Goal: Complete application form: Complete application form

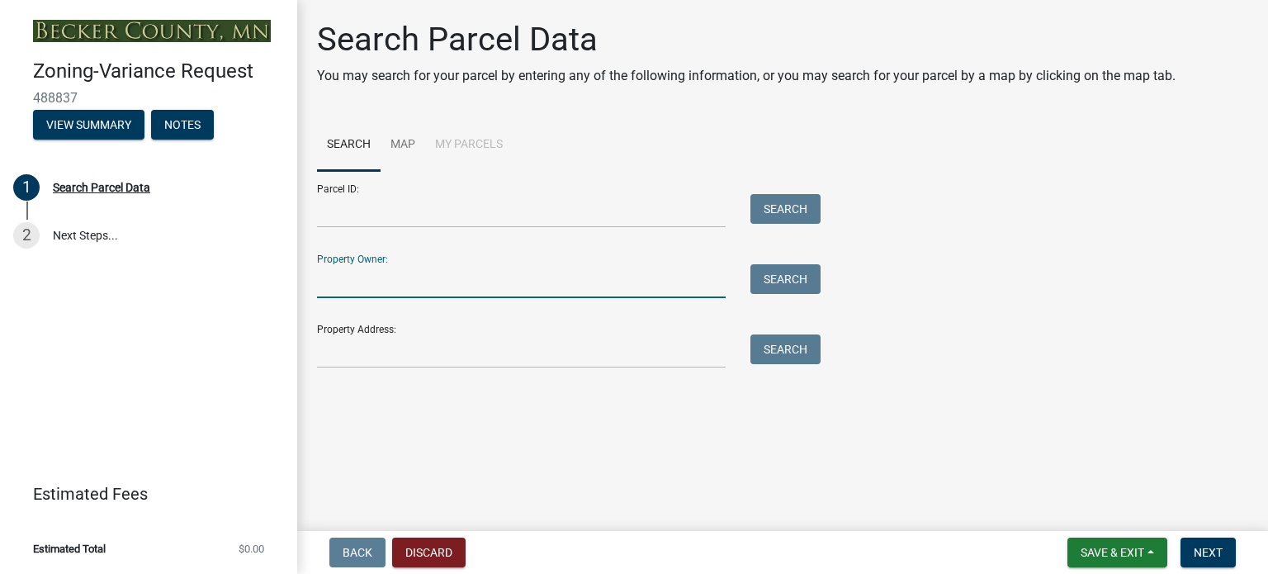
click at [378, 282] on input "Property Owner:" at bounding box center [521, 281] width 409 height 34
type input "Leo Keane and Gail Leonard"
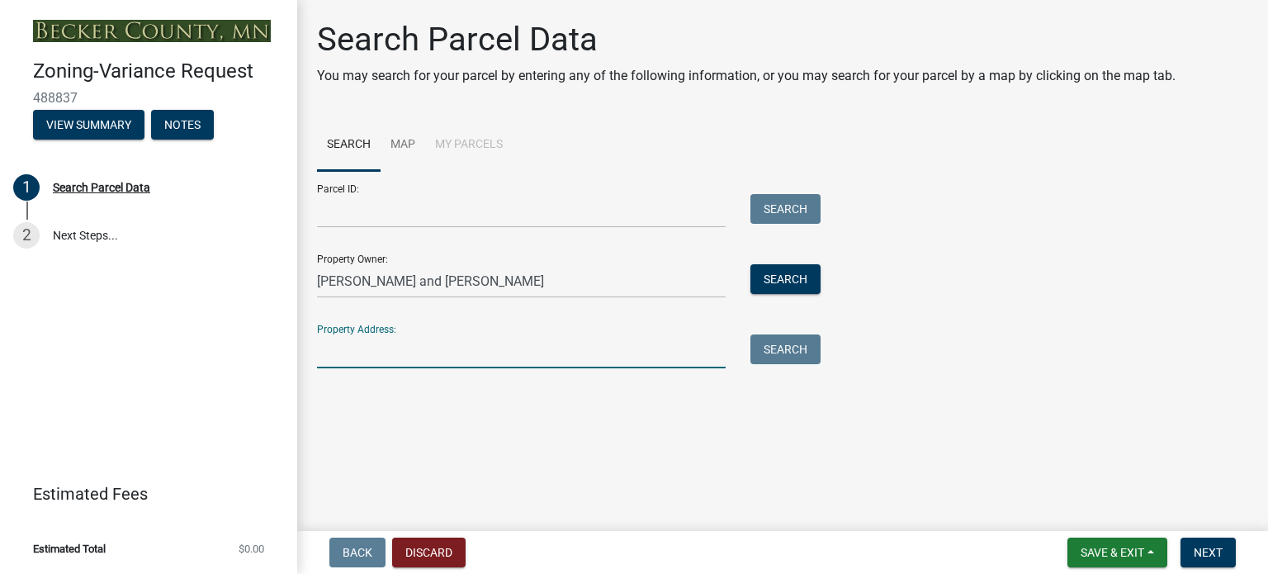
click at [360, 362] on input "Property Address:" at bounding box center [521, 351] width 409 height 34
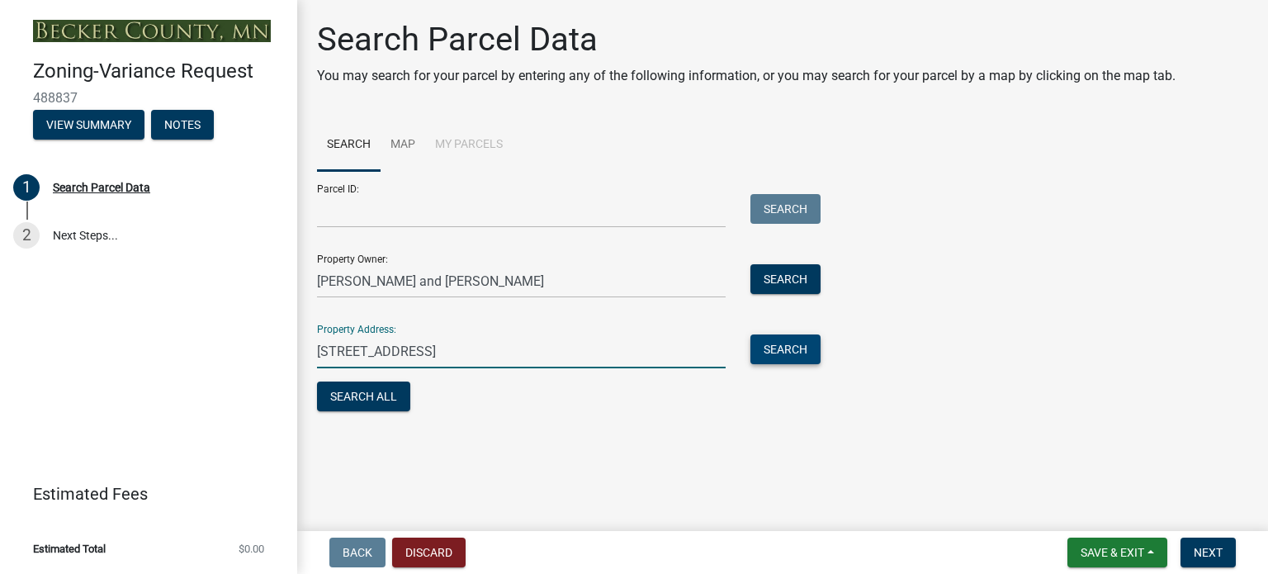
type input "33774 South Cotton Lake Road, Rochert, MN"
click at [788, 347] on button "Search" at bounding box center [785, 349] width 70 height 30
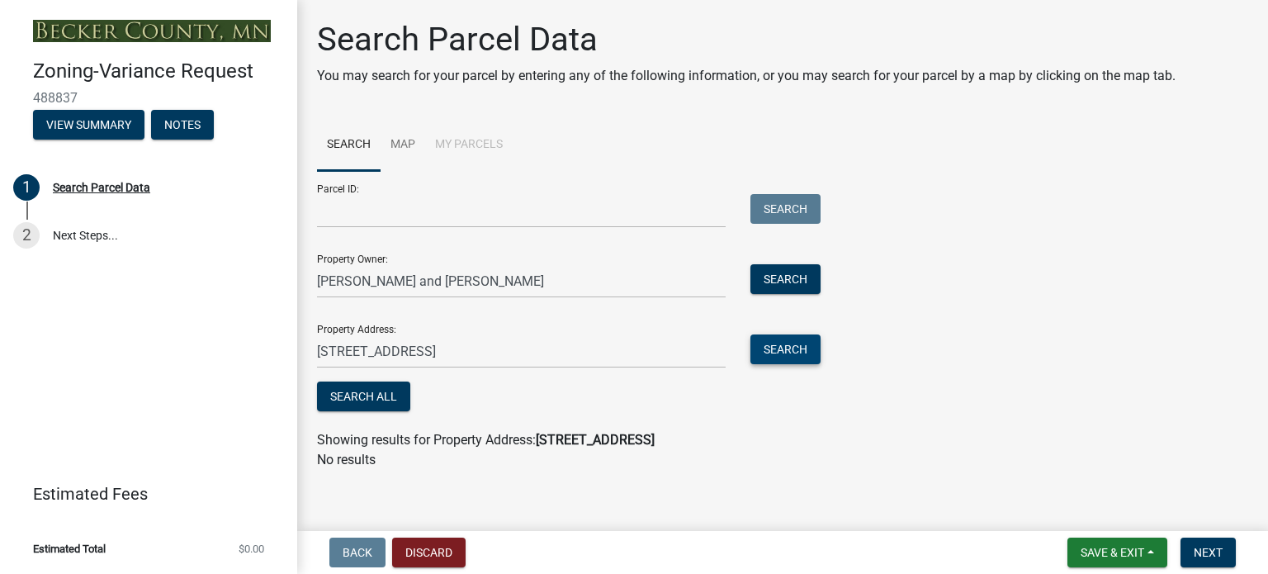
scroll to position [10, 0]
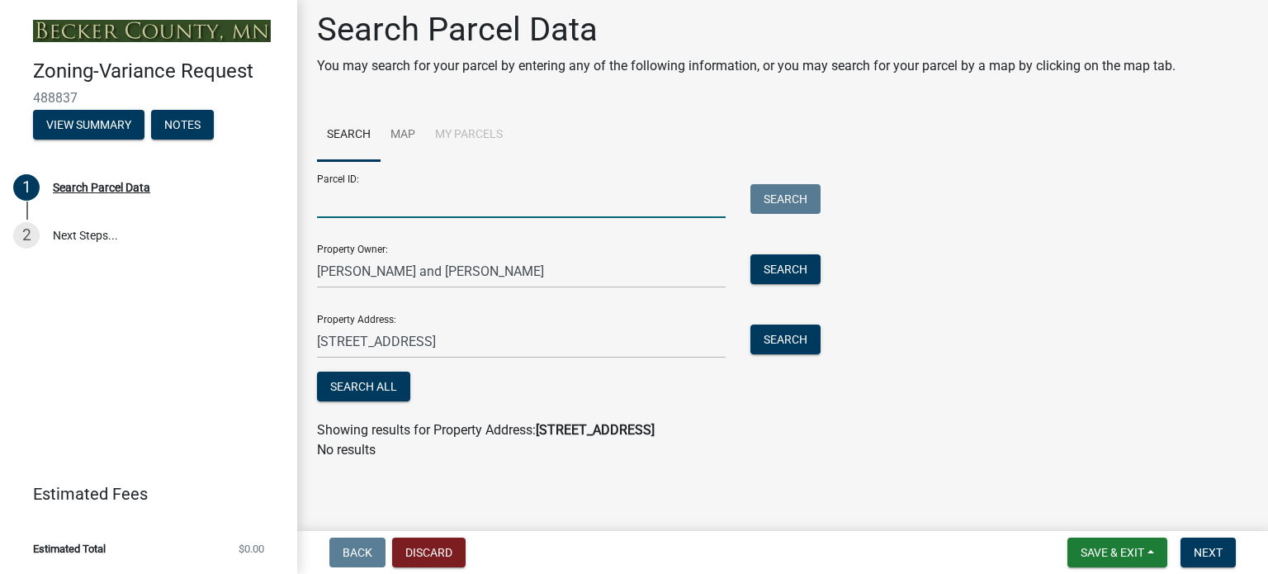
click at [330, 204] on input "Parcel ID:" at bounding box center [521, 201] width 409 height 34
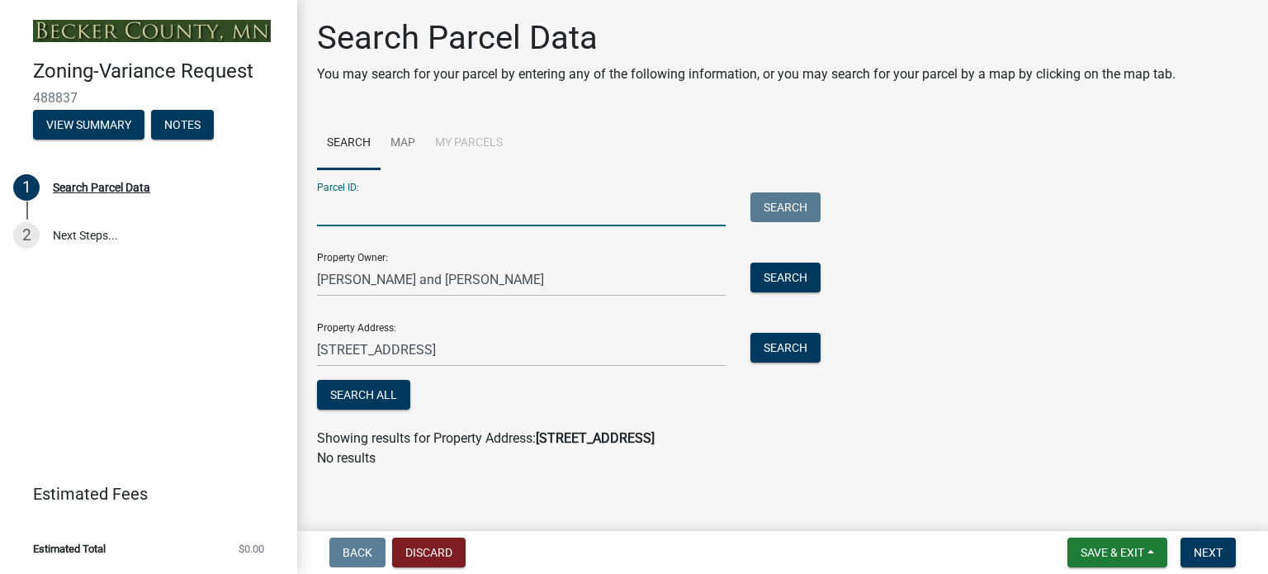
scroll to position [0, 0]
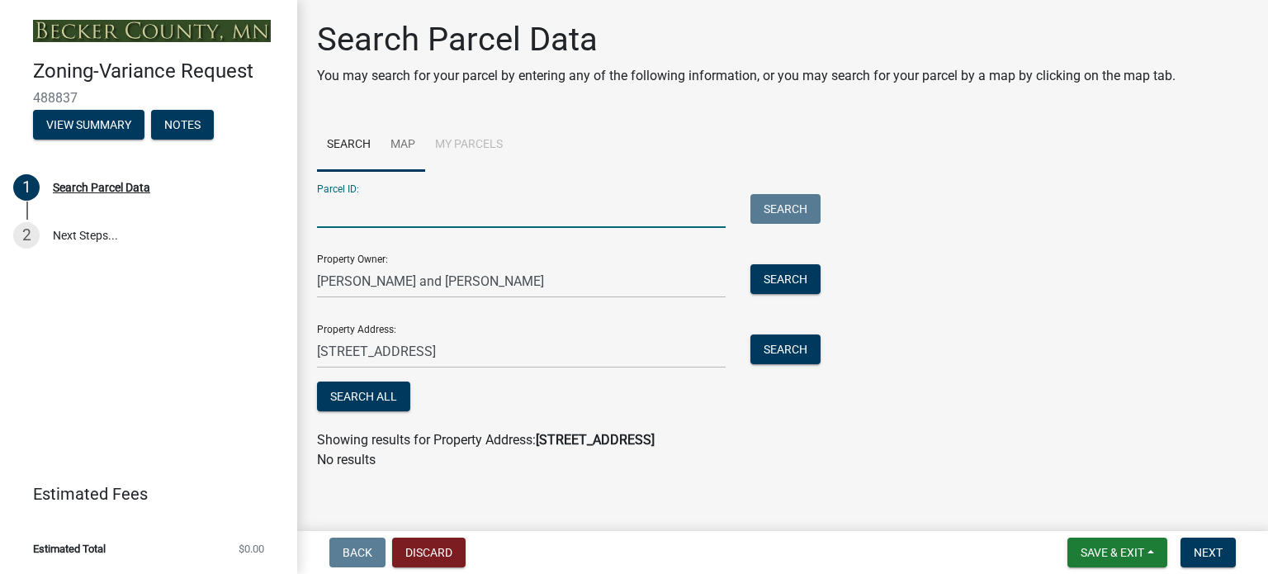
click at [409, 143] on link "Map" at bounding box center [403, 145] width 45 height 53
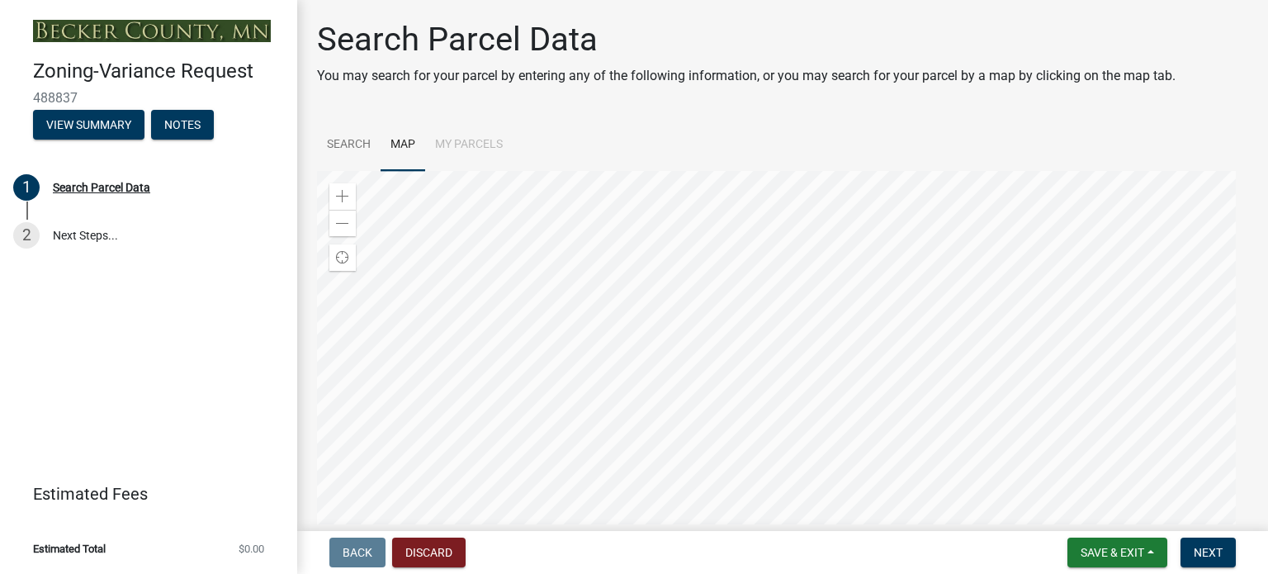
scroll to position [83, 0]
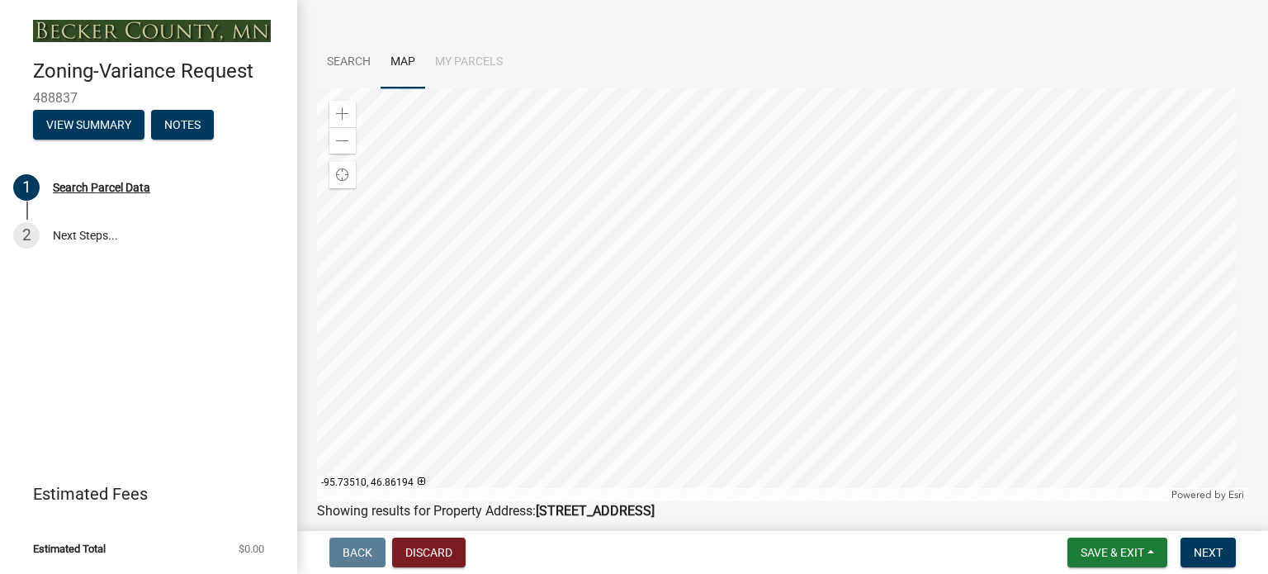
click at [755, 342] on div at bounding box center [782, 294] width 931 height 413
click at [654, 306] on div at bounding box center [782, 294] width 931 height 413
click at [676, 322] on div at bounding box center [782, 294] width 931 height 413
click at [707, 253] on div at bounding box center [782, 294] width 931 height 413
click at [694, 239] on div at bounding box center [782, 294] width 931 height 413
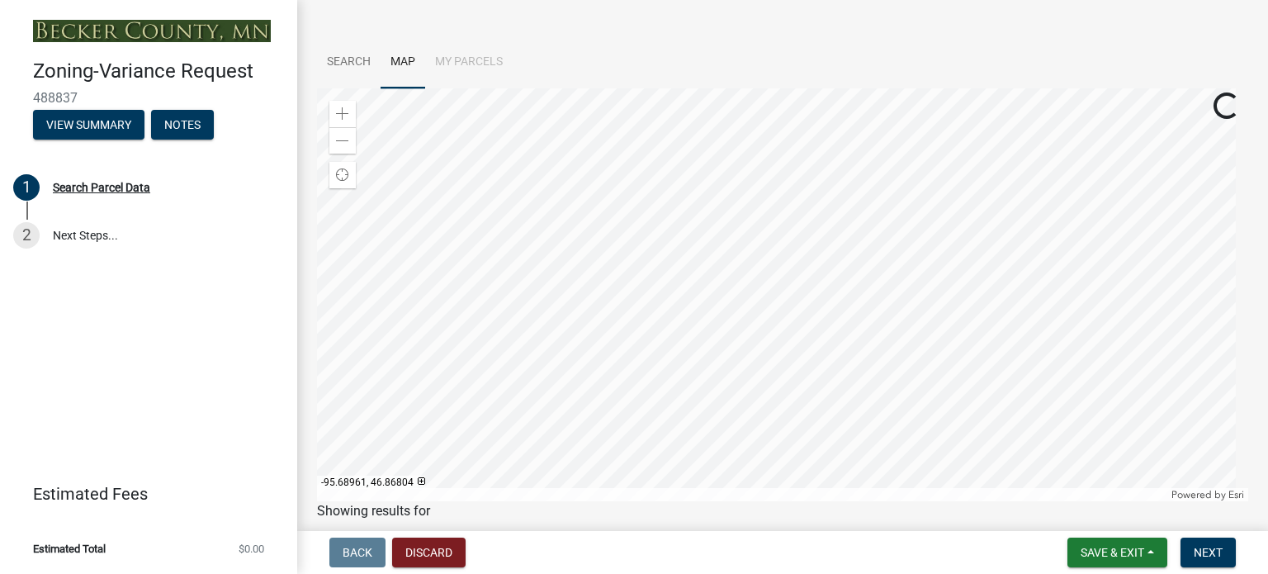
click at [705, 225] on div at bounding box center [782, 294] width 931 height 413
click at [717, 231] on div at bounding box center [782, 294] width 931 height 413
click at [710, 232] on div at bounding box center [782, 294] width 931 height 413
click at [664, 234] on div at bounding box center [782, 294] width 931 height 413
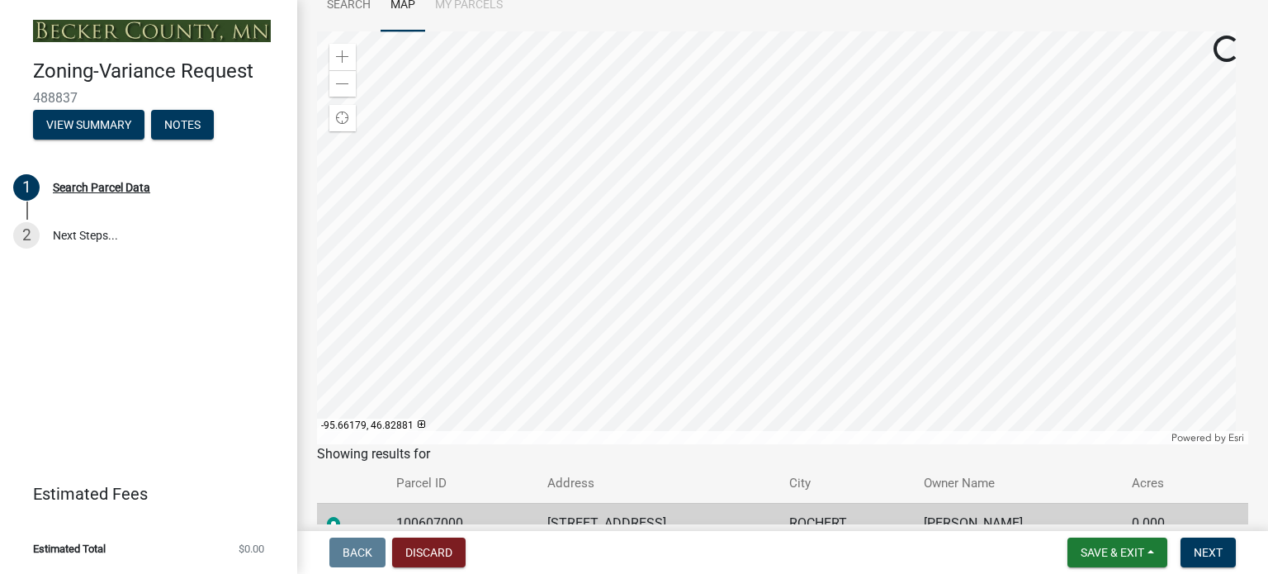
scroll to position [165, 0]
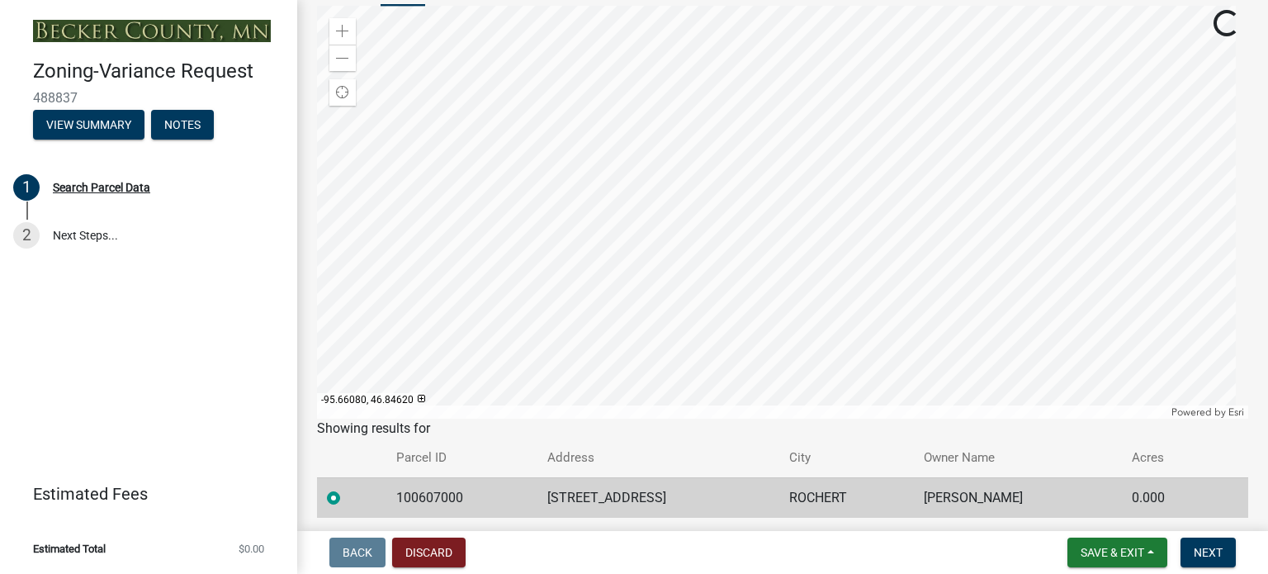
click at [707, 381] on div at bounding box center [782, 212] width 931 height 413
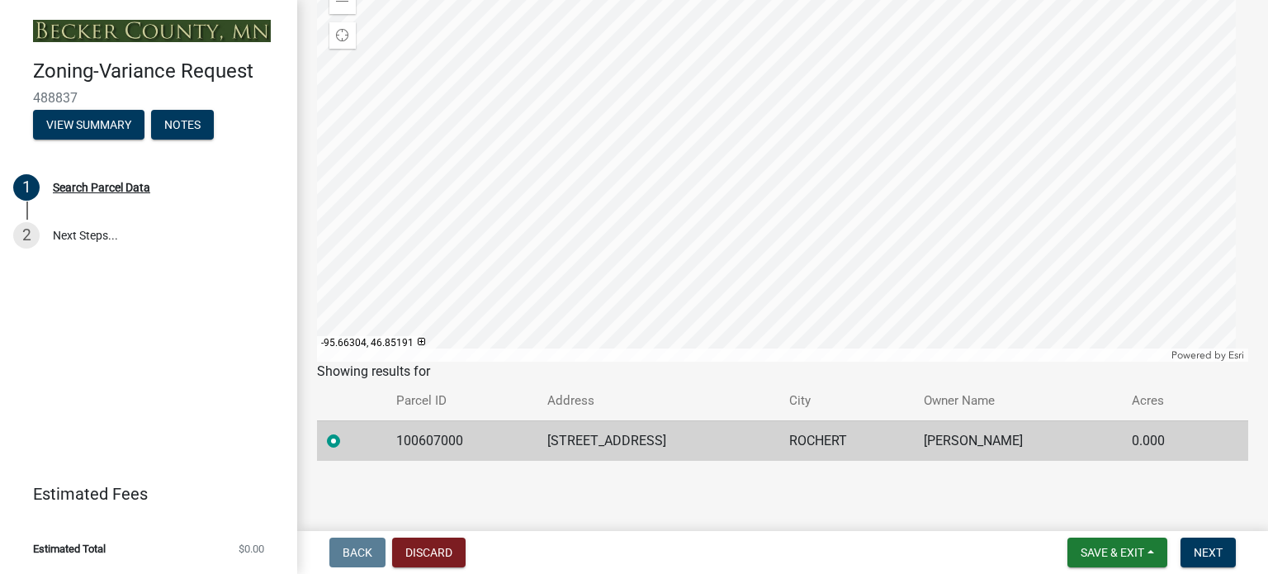
click at [707, 362] on div at bounding box center [782, 155] width 931 height 413
click at [605, 173] on div at bounding box center [782, 155] width 931 height 413
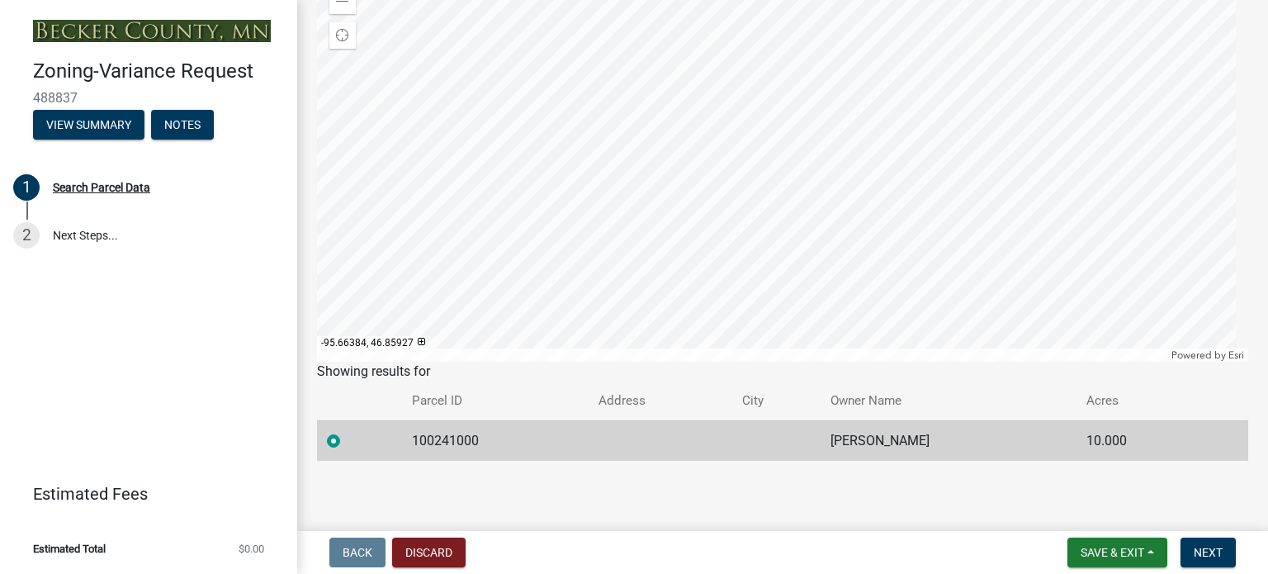
click at [692, 250] on div at bounding box center [782, 155] width 931 height 413
click at [750, 319] on div at bounding box center [782, 155] width 931 height 413
click at [609, 253] on div at bounding box center [782, 155] width 931 height 413
click at [371, 224] on div at bounding box center [782, 155] width 931 height 413
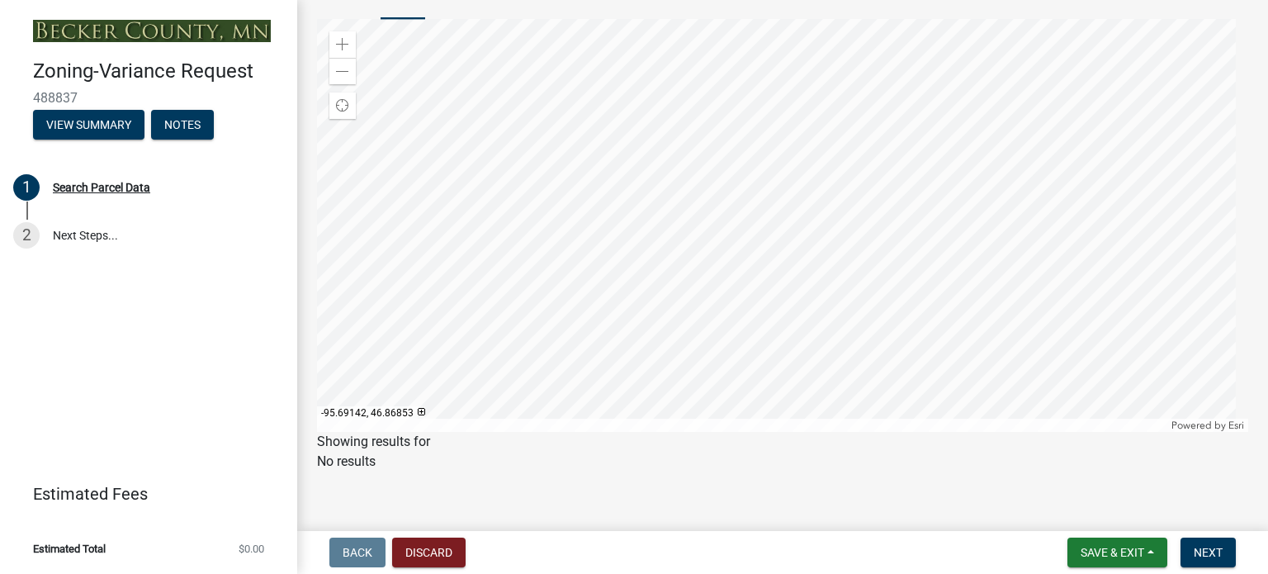
scroll to position [163, 0]
click at [806, 181] on div at bounding box center [782, 213] width 931 height 413
click at [705, 249] on div at bounding box center [782, 213] width 931 height 413
click at [569, 272] on div at bounding box center [782, 213] width 931 height 413
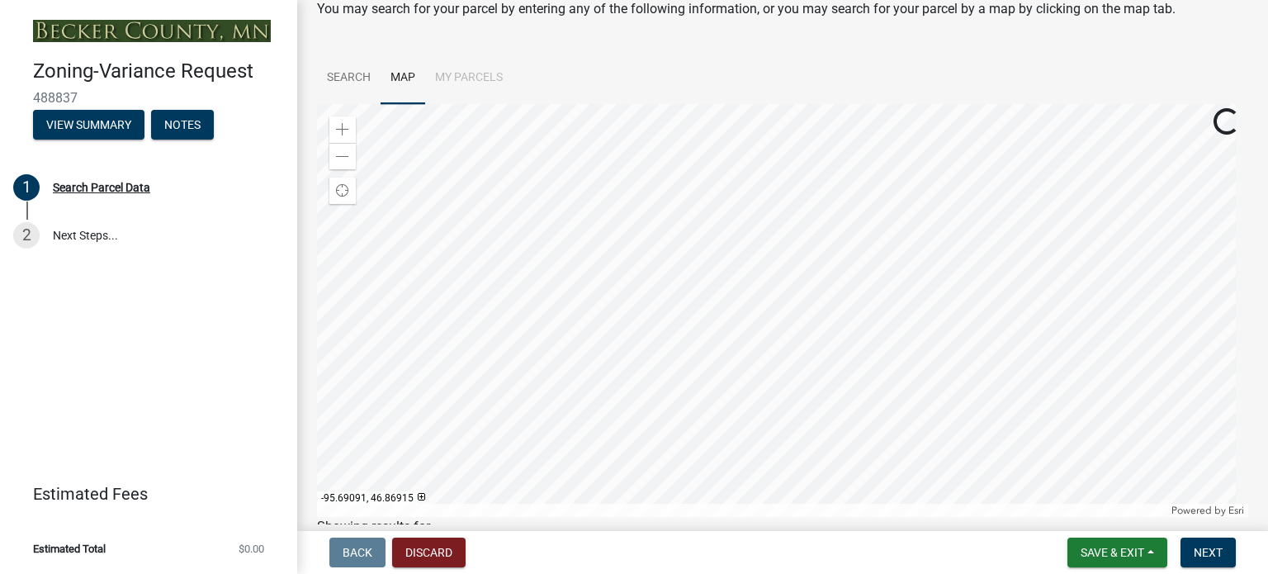
scroll to position [0, 0]
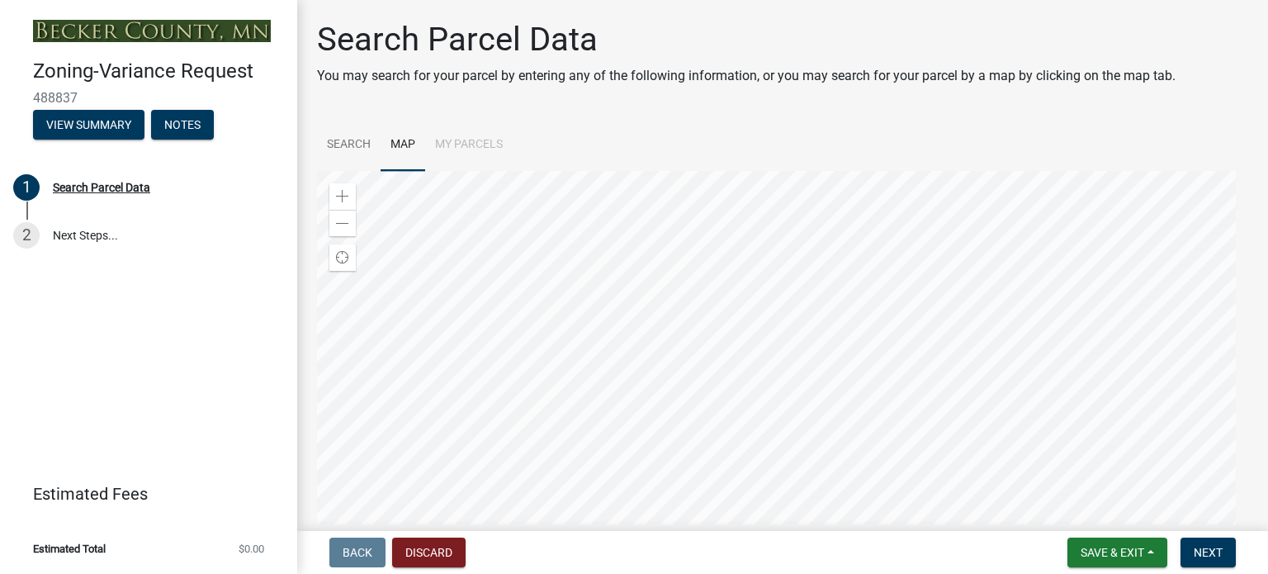
click at [558, 393] on div at bounding box center [782, 377] width 931 height 413
click at [576, 385] on div at bounding box center [782, 377] width 931 height 413
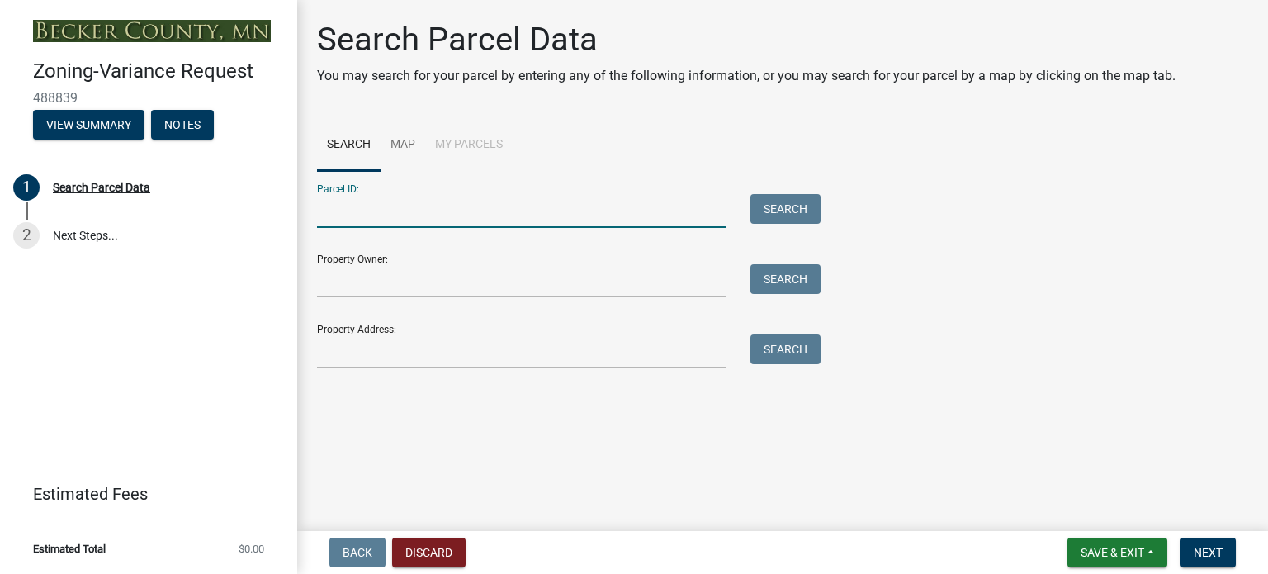
click at [343, 209] on input "Parcel ID:" at bounding box center [521, 211] width 409 height 34
type input "608000"
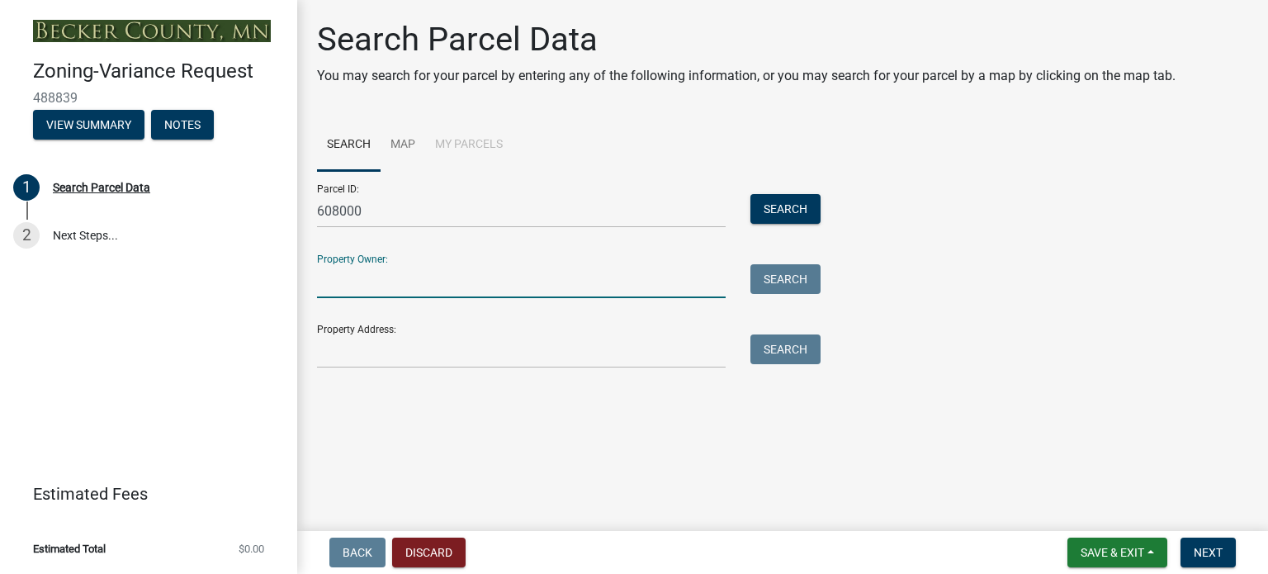
click at [338, 277] on input "Property Owner:" at bounding box center [521, 281] width 409 height 34
type input "Leo Keane and Gail Leonard"
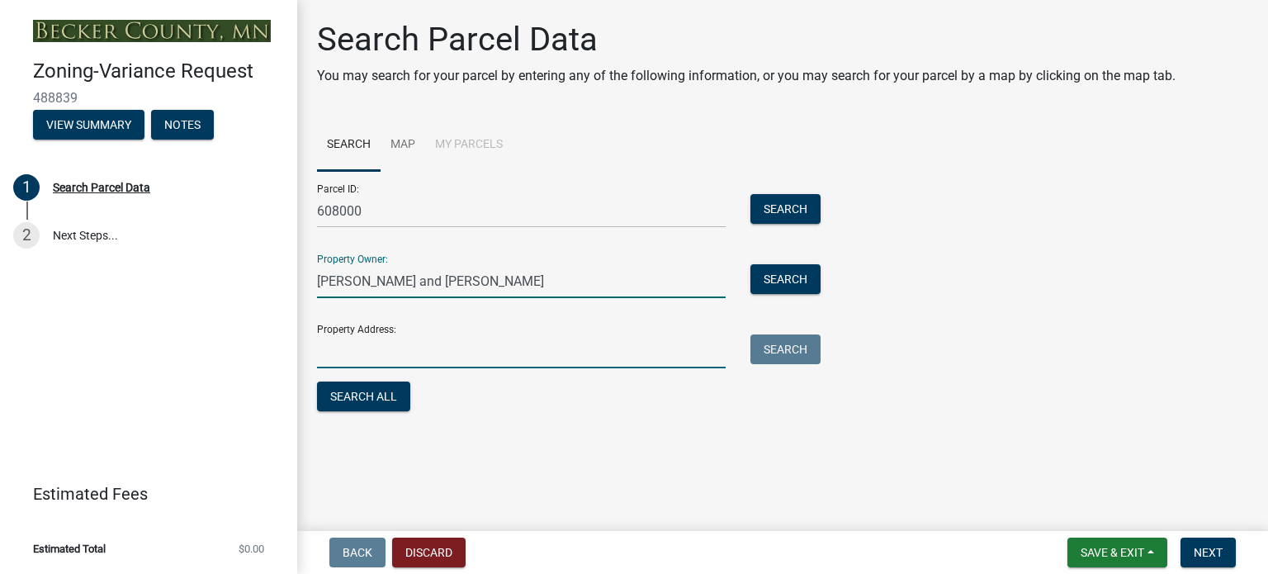
click at [357, 347] on input "Property Address:" at bounding box center [521, 351] width 409 height 34
type input "33774 South Cotton Lake Road, Rochert, MN"
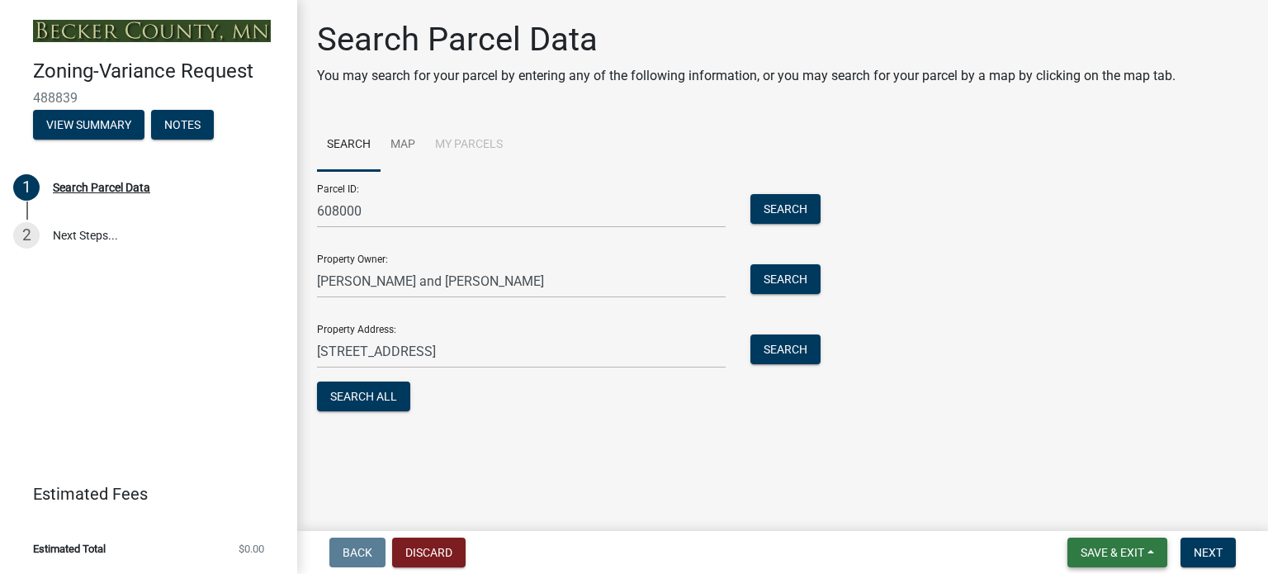
click at [1100, 545] on button "Save & Exit" at bounding box center [1117, 552] width 100 height 30
click at [1083, 468] on button "Save" at bounding box center [1101, 470] width 132 height 40
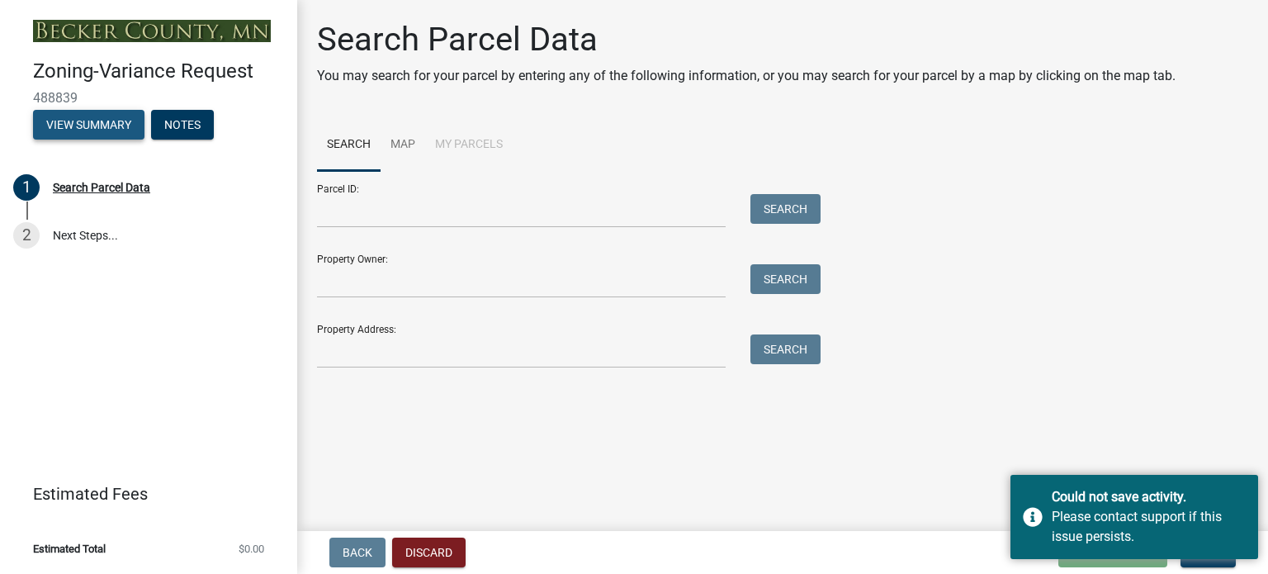
click at [83, 123] on button "View Summary" at bounding box center [88, 125] width 111 height 30
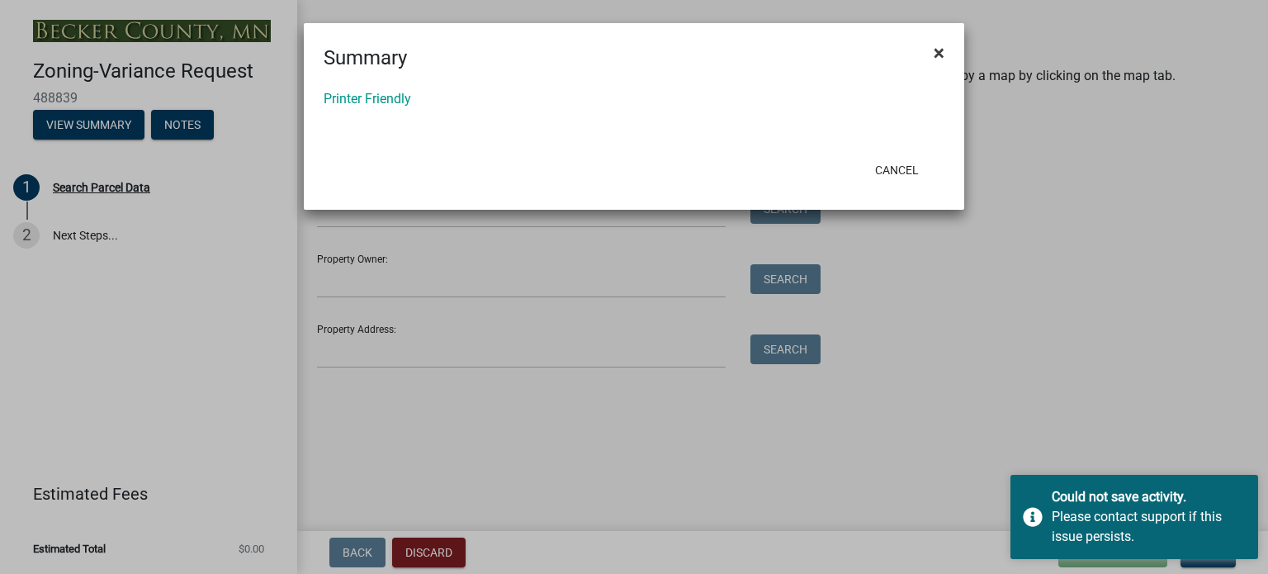
click at [943, 51] on span "×" at bounding box center [939, 52] width 11 height 23
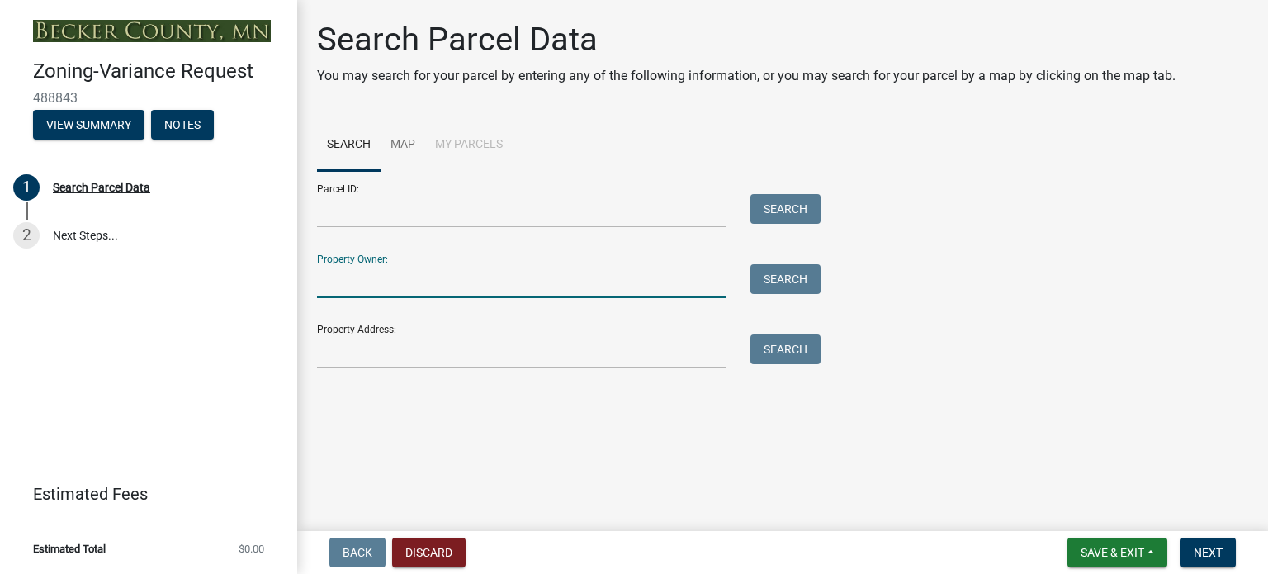
click at [403, 280] on input "Property Owner:" at bounding box center [521, 281] width 409 height 34
type input "Leo Keane and Gail Leonard"
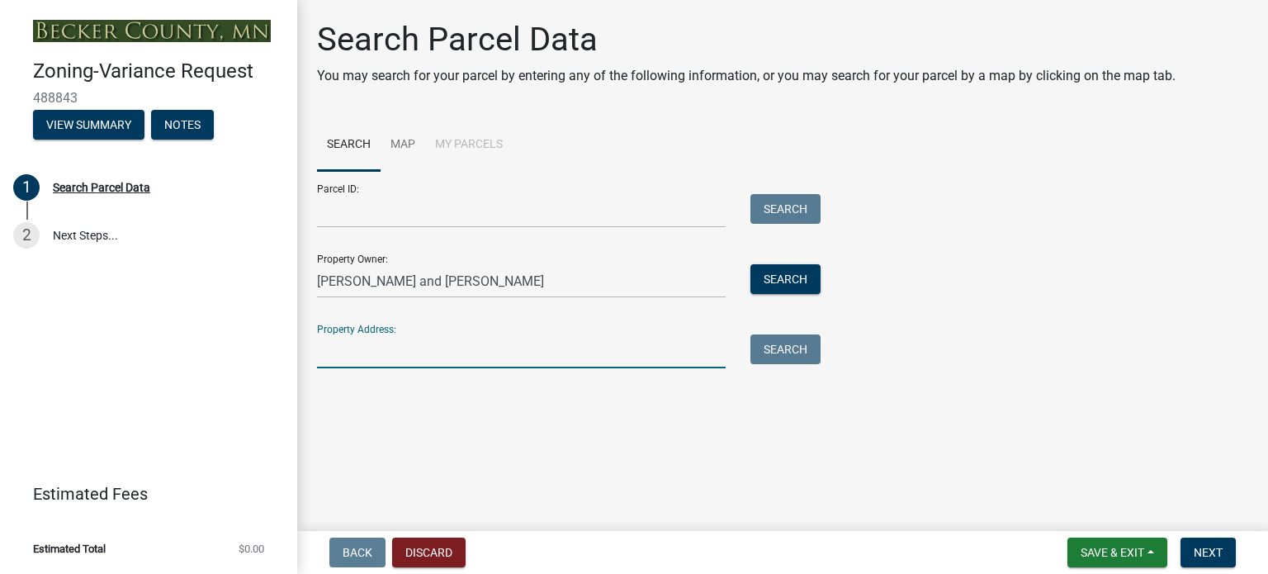
click at [383, 354] on input "Property Address:" at bounding box center [521, 351] width 409 height 34
type input "33774 South Cotton Lake Road, Rochert, MN"
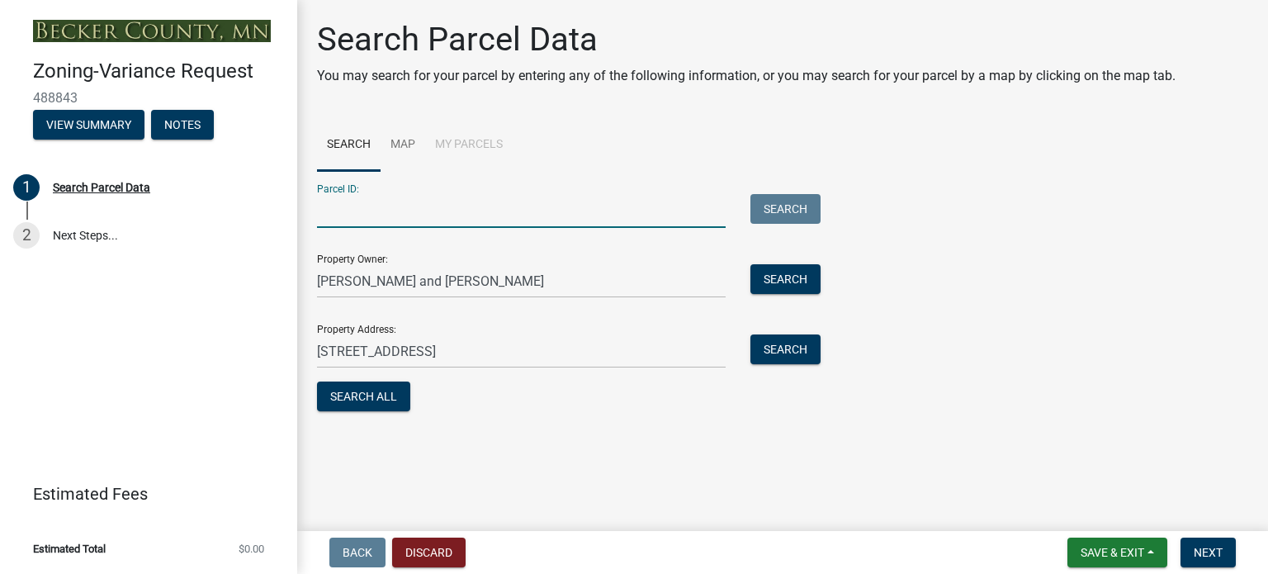
click at [386, 217] on input "Parcel ID:" at bounding box center [521, 211] width 409 height 34
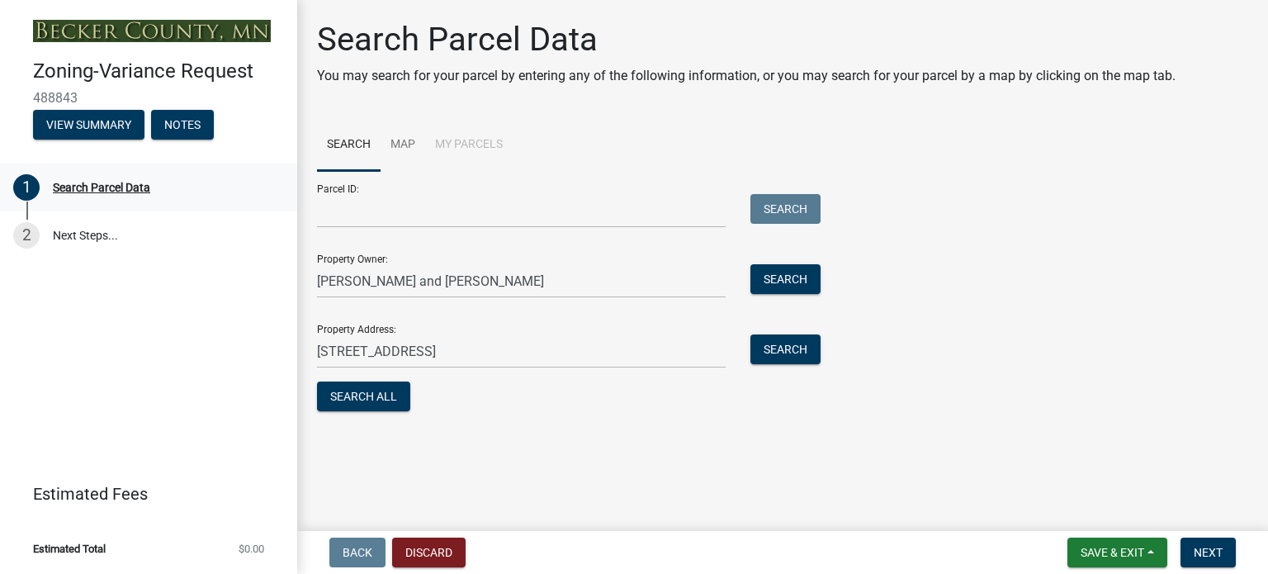
click at [96, 187] on div "Search Parcel Data" at bounding box center [101, 188] width 97 height 12
click at [73, 233] on link "2 Next Steps..." at bounding box center [148, 235] width 297 height 48
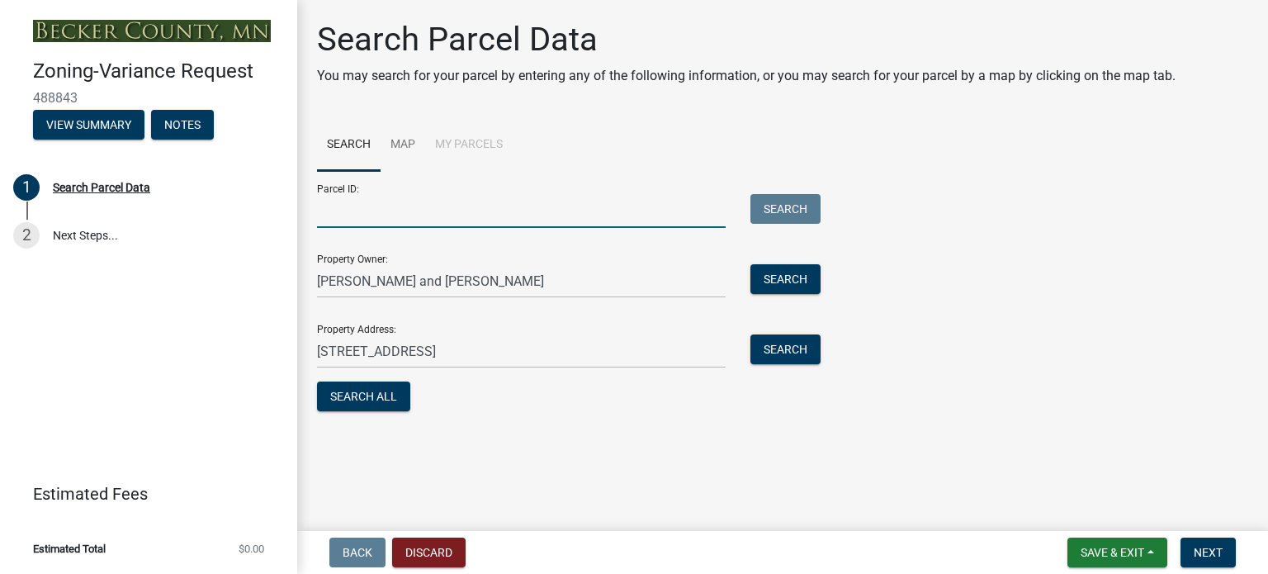
click at [349, 214] on input "Parcel ID:" at bounding box center [521, 211] width 409 height 34
type input "60800"
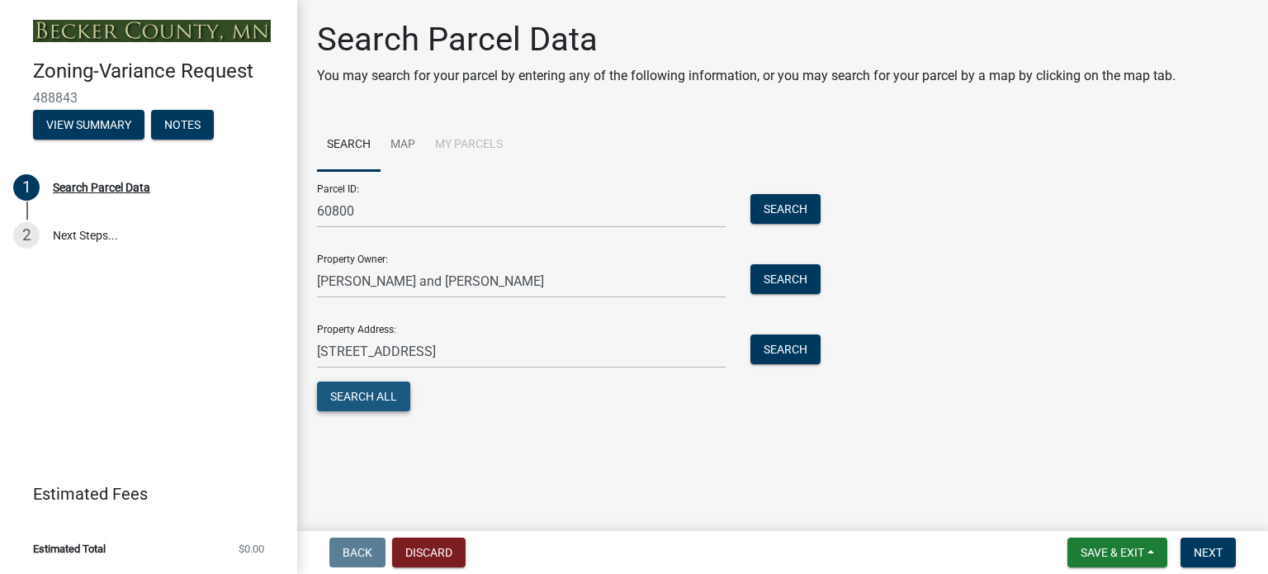
click at [365, 398] on button "Search All" at bounding box center [363, 396] width 93 height 30
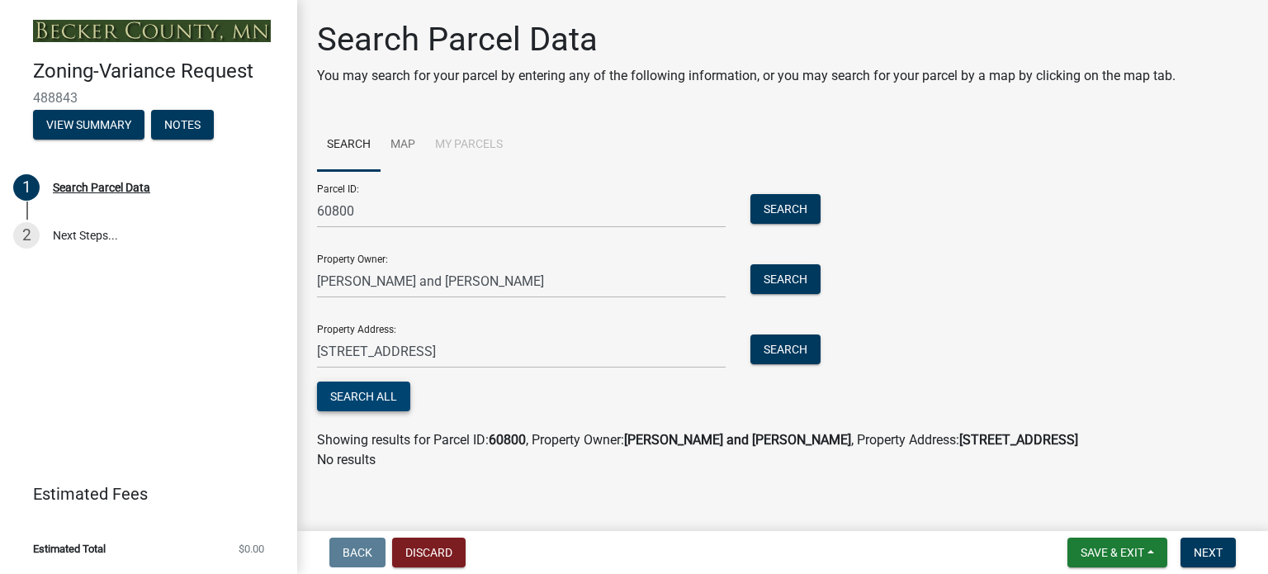
scroll to position [10, 0]
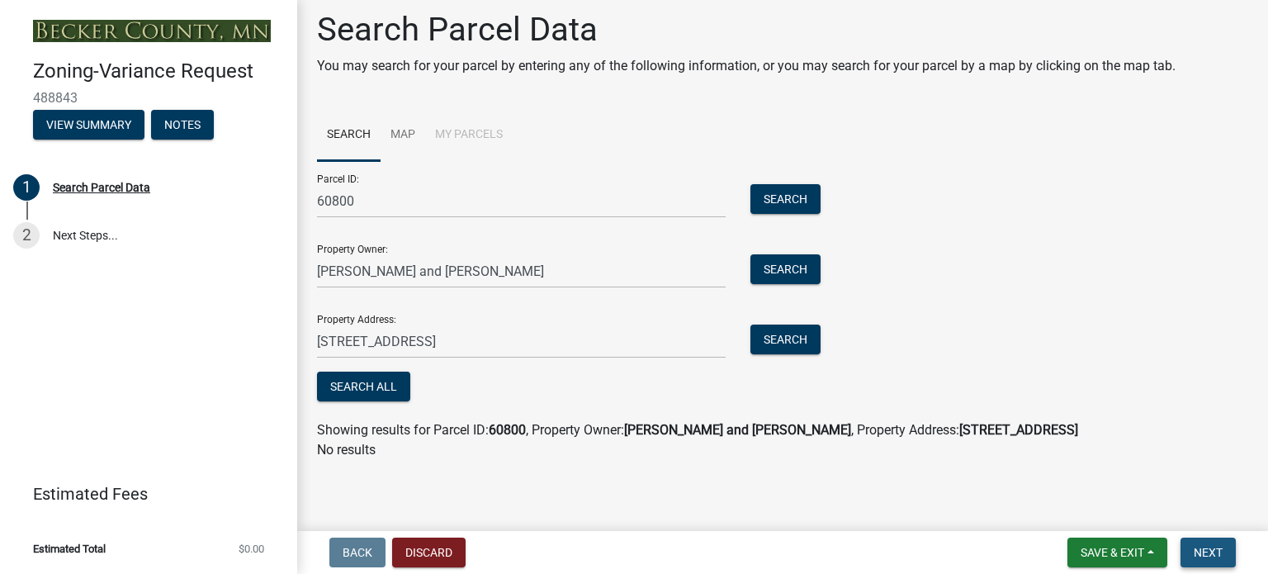
click at [1206, 549] on span "Next" at bounding box center [1208, 552] width 29 height 13
click at [1215, 546] on span "Next" at bounding box center [1208, 552] width 29 height 13
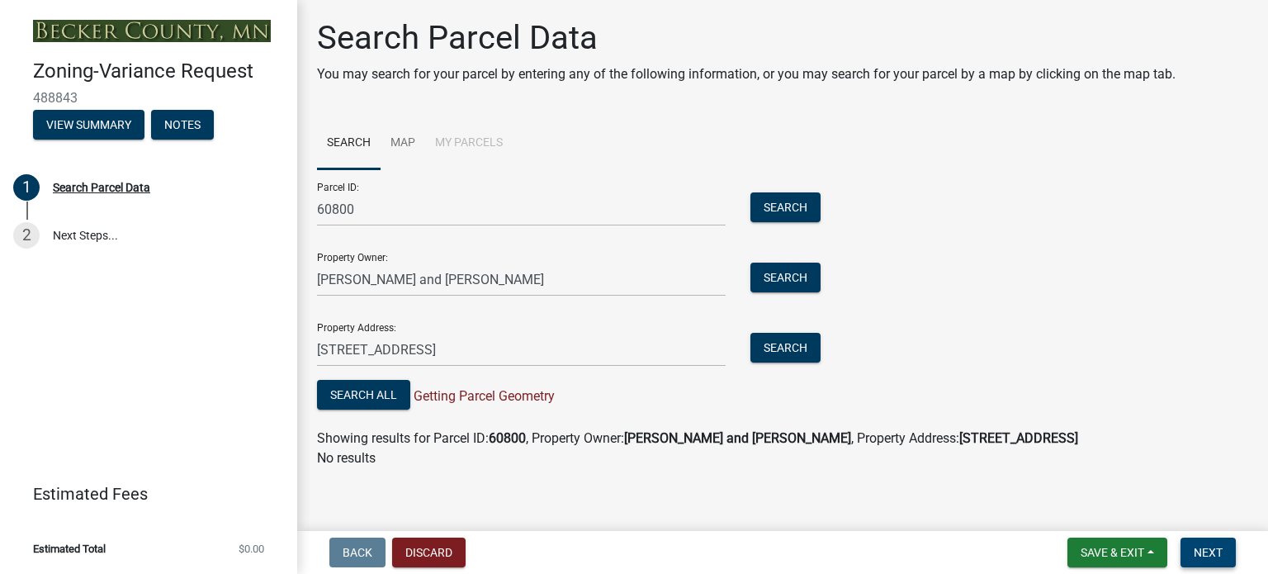
scroll to position [0, 0]
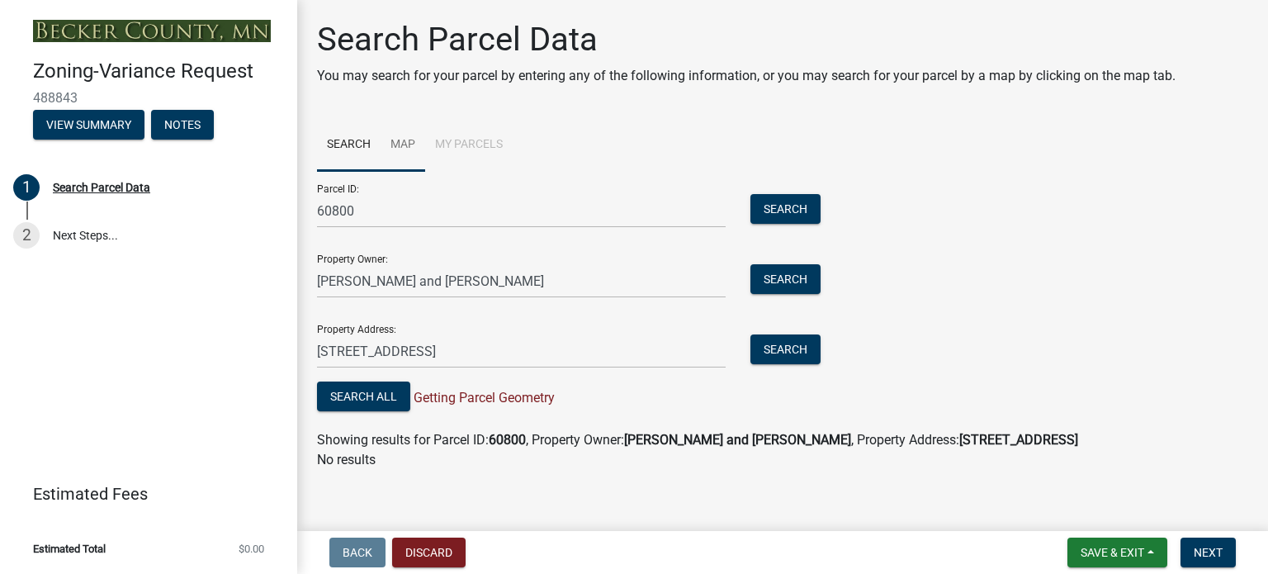
click at [403, 142] on link "Map" at bounding box center [403, 145] width 45 height 53
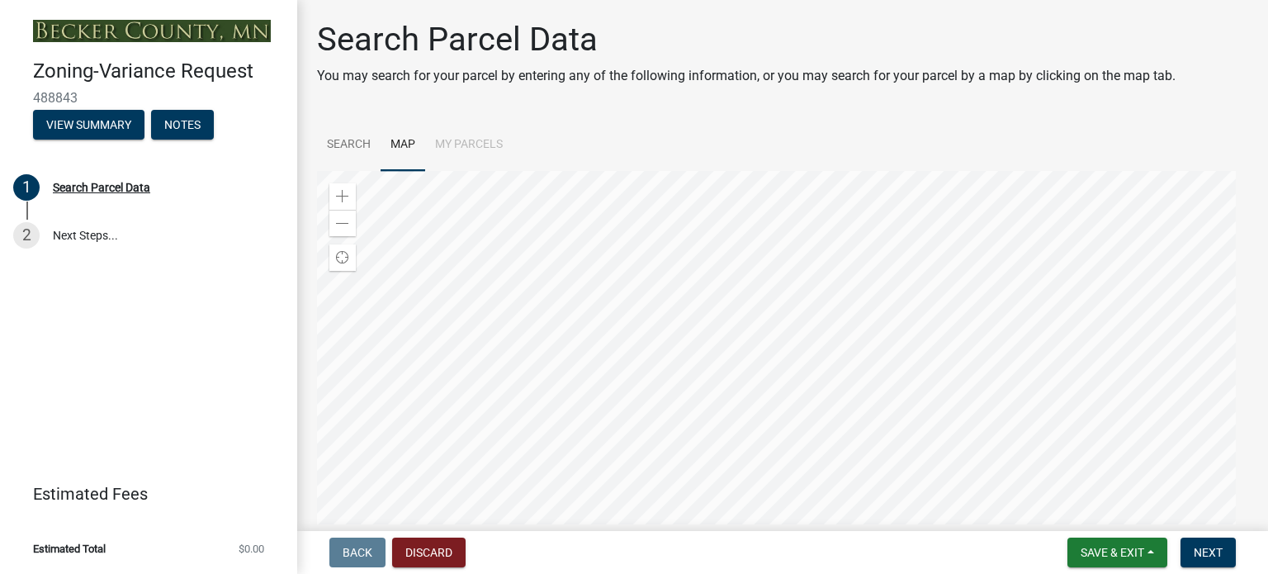
click at [753, 415] on div at bounding box center [782, 377] width 931 height 413
click at [885, 287] on div at bounding box center [782, 377] width 931 height 413
click at [887, 284] on div at bounding box center [782, 377] width 931 height 413
click at [802, 445] on div at bounding box center [782, 377] width 931 height 413
click at [844, 438] on div at bounding box center [782, 377] width 931 height 413
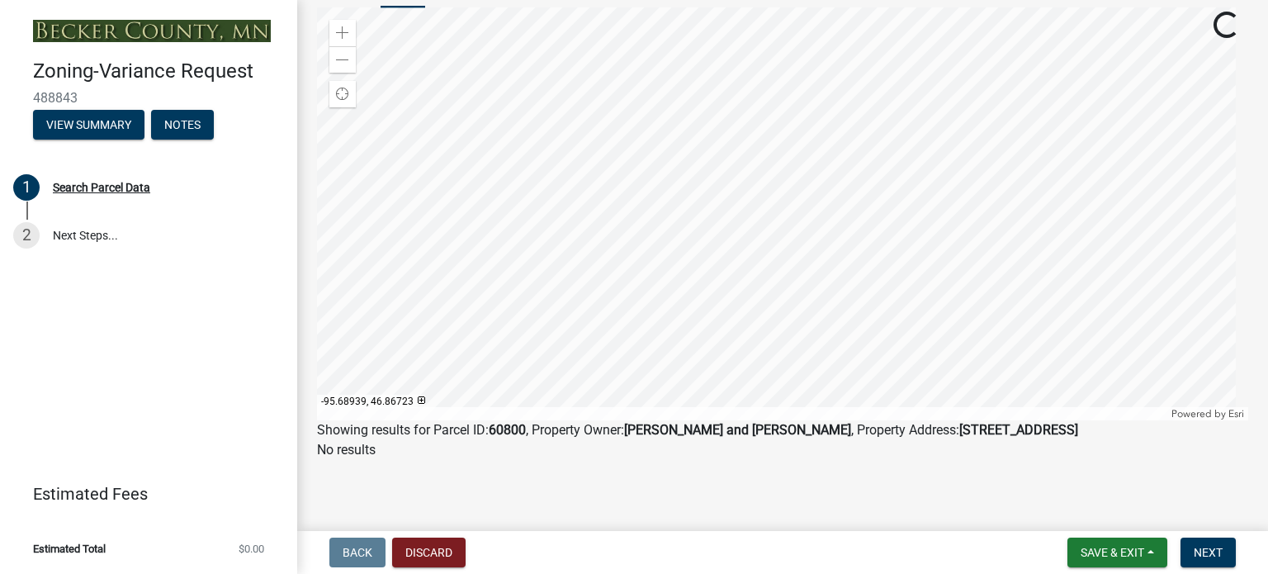
scroll to position [81, 0]
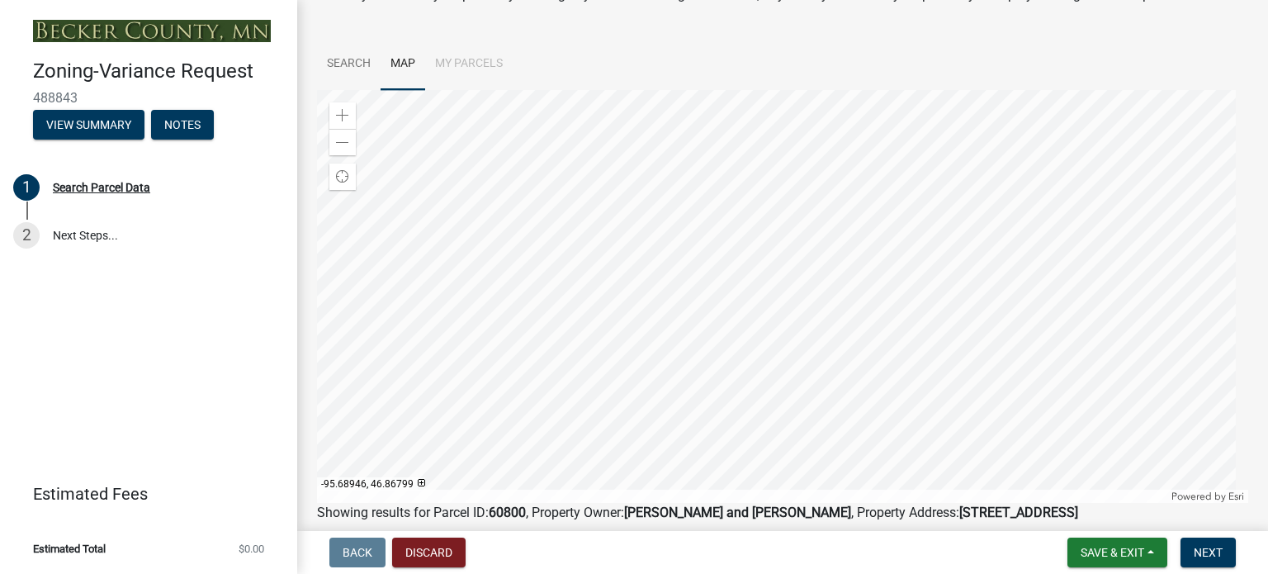
click at [871, 270] on div at bounding box center [782, 296] width 931 height 413
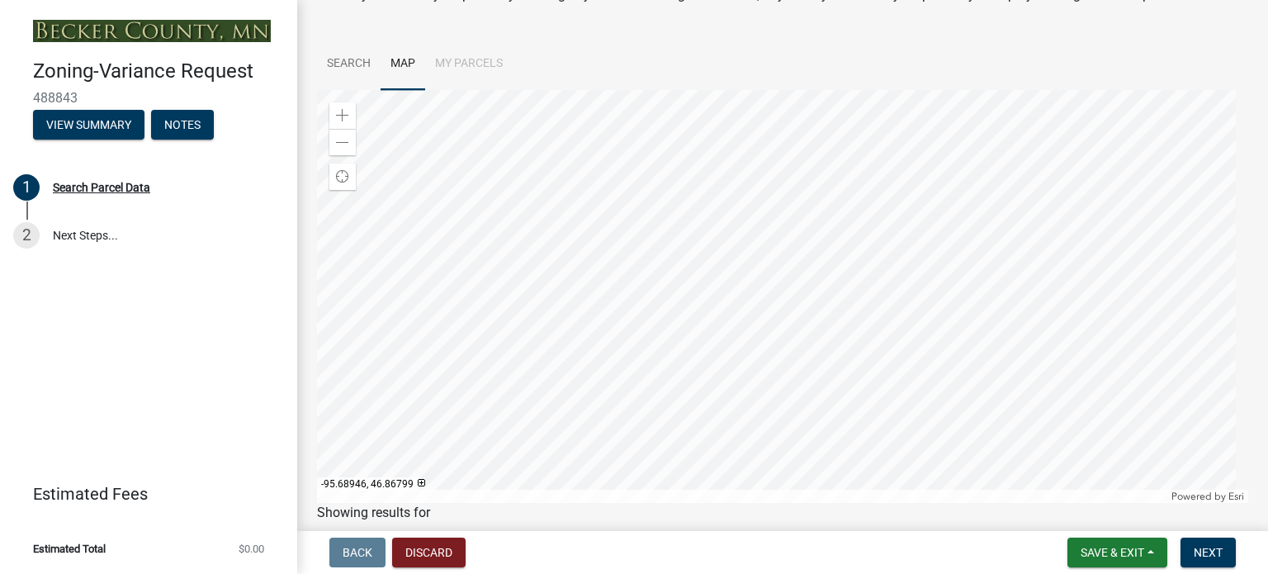
click at [871, 270] on div at bounding box center [782, 296] width 931 height 413
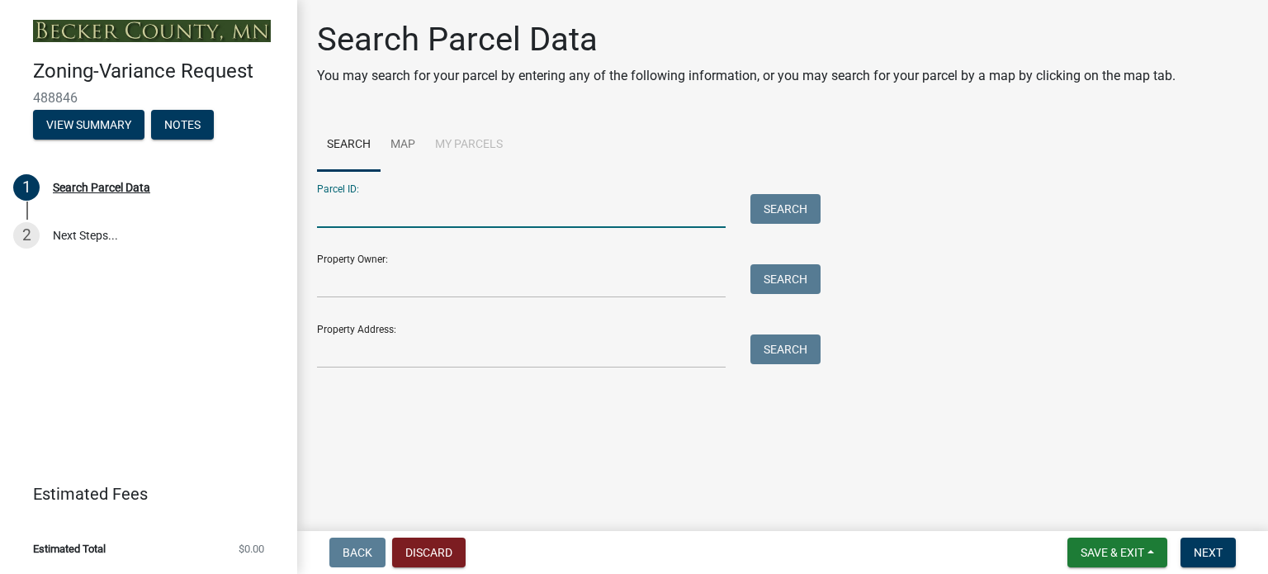
click at [357, 206] on input "Parcel ID:" at bounding box center [521, 211] width 409 height 34
click at [375, 205] on input "Parcel ID:" at bounding box center [521, 211] width 409 height 34
type input "608000"
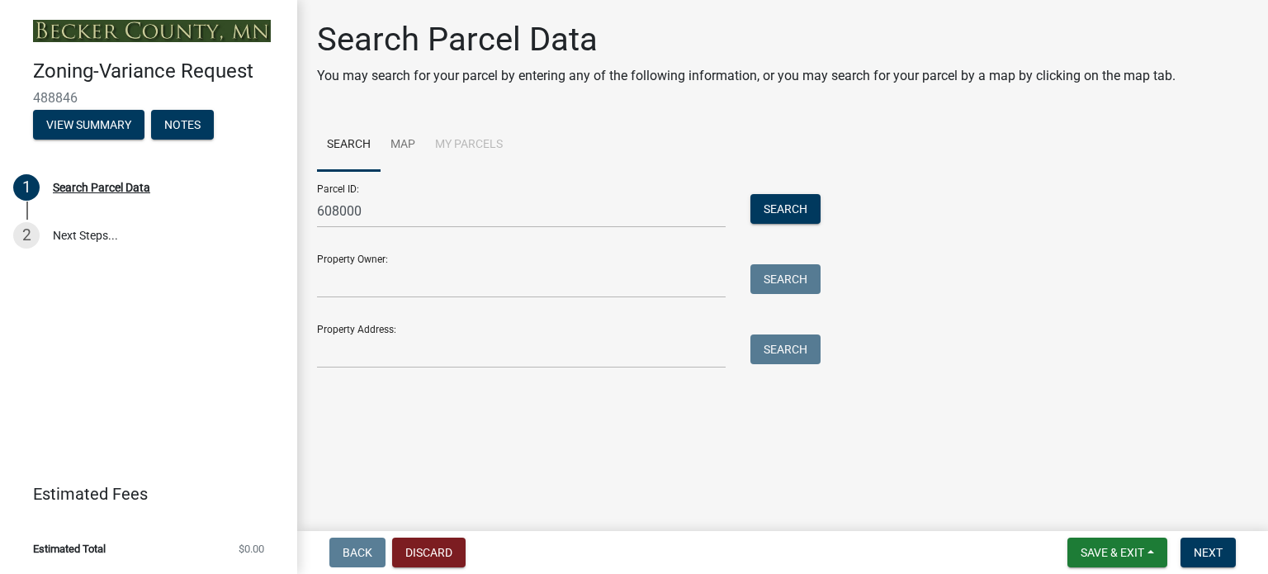
click at [367, 257] on div "Property Owner: Search" at bounding box center [564, 269] width 495 height 57
click at [362, 280] on input "Property Owner:" at bounding box center [521, 281] width 409 height 34
type input "Leo Keane and Gail Leonard"
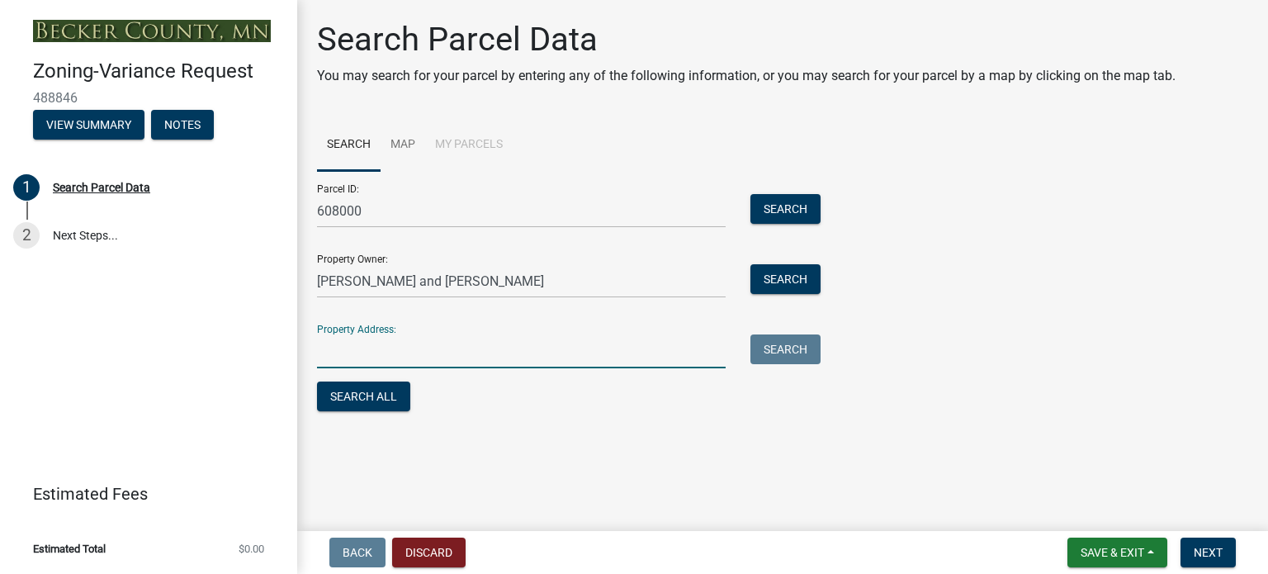
click at [376, 344] on input "Property Address:" at bounding box center [521, 351] width 409 height 34
type input "33774 South Cotton Lake Road, Rochert, MN"
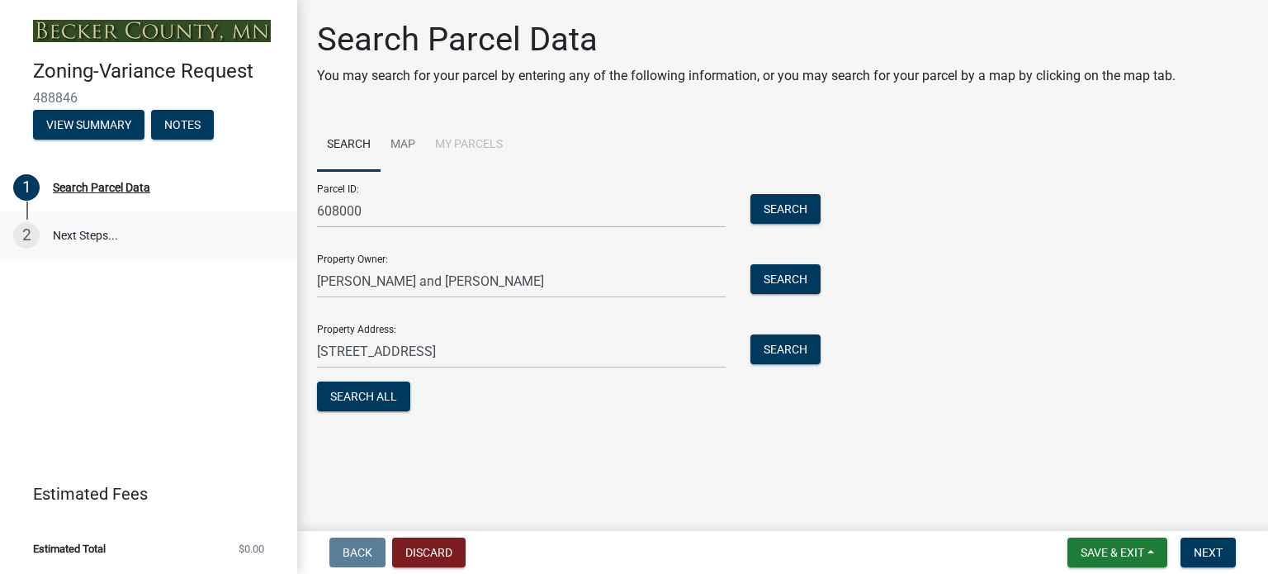
click at [31, 230] on div "2" at bounding box center [26, 235] width 26 height 26
click at [36, 230] on div "2" at bounding box center [26, 235] width 26 height 26
click at [1202, 560] on button "Next" at bounding box center [1207, 552] width 55 height 30
click at [357, 395] on button "Search All" at bounding box center [363, 396] width 93 height 30
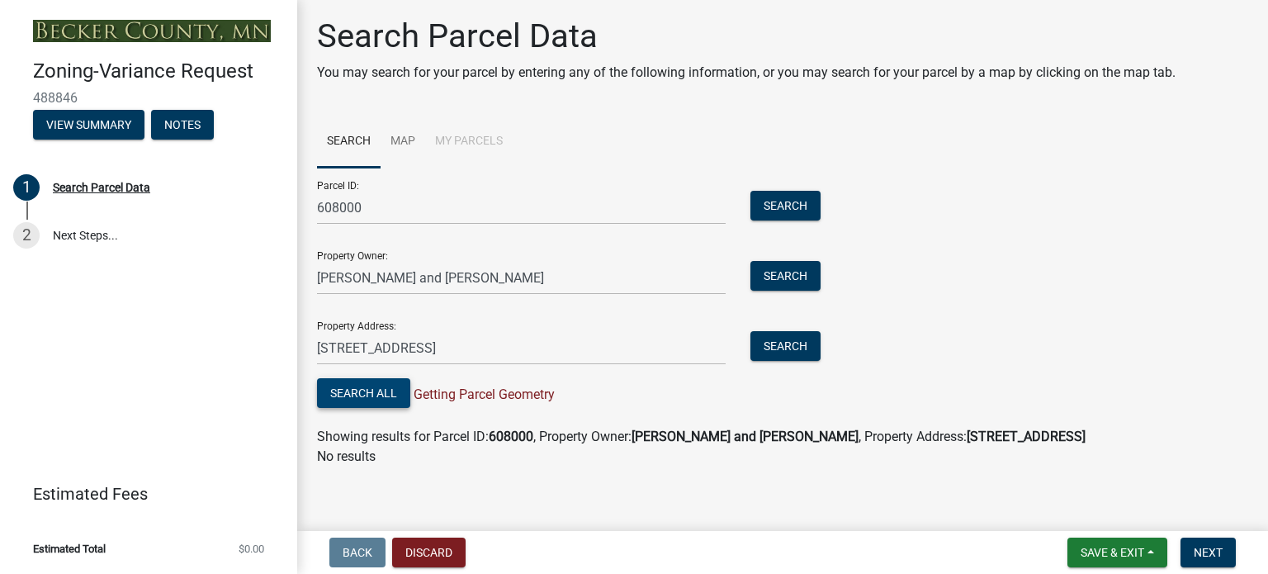
scroll to position [10, 0]
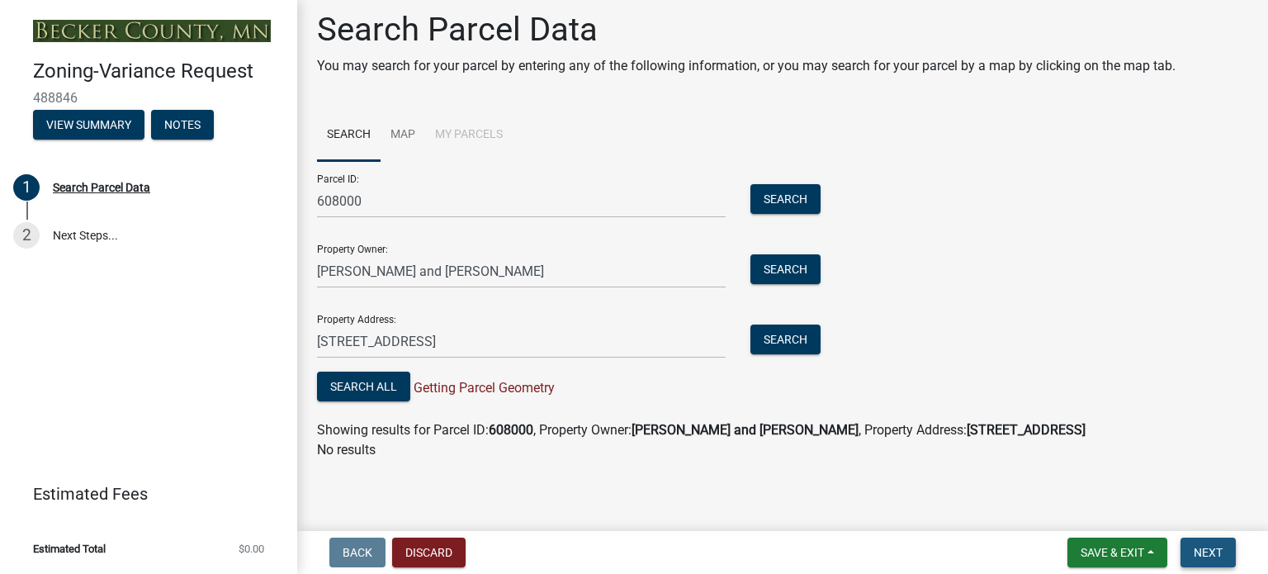
click at [1208, 547] on span "Next" at bounding box center [1208, 552] width 29 height 13
click at [363, 384] on button "Search All" at bounding box center [363, 386] width 93 height 30
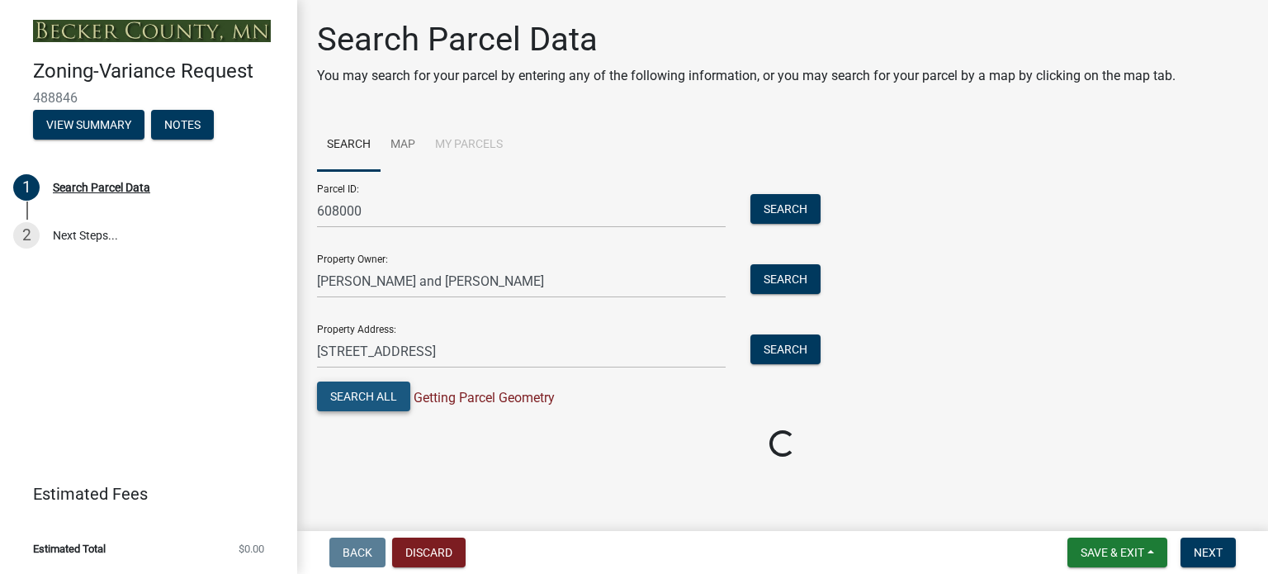
scroll to position [0, 0]
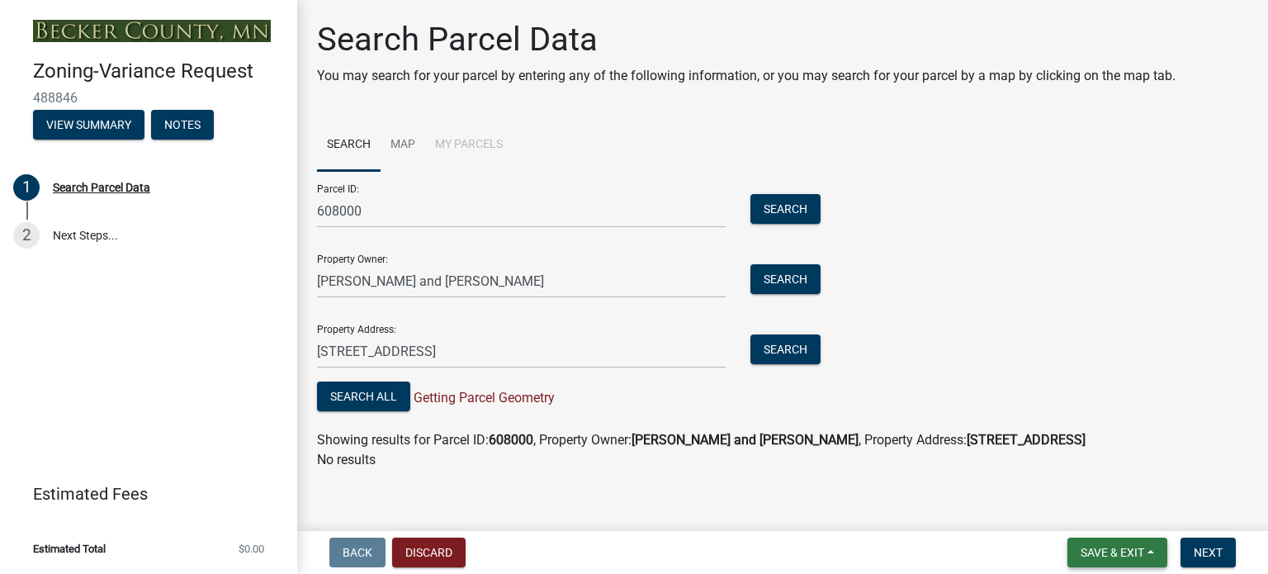
click at [1108, 559] on button "Save & Exit" at bounding box center [1117, 552] width 100 height 30
click at [1083, 505] on button "Save & Exit" at bounding box center [1101, 510] width 132 height 40
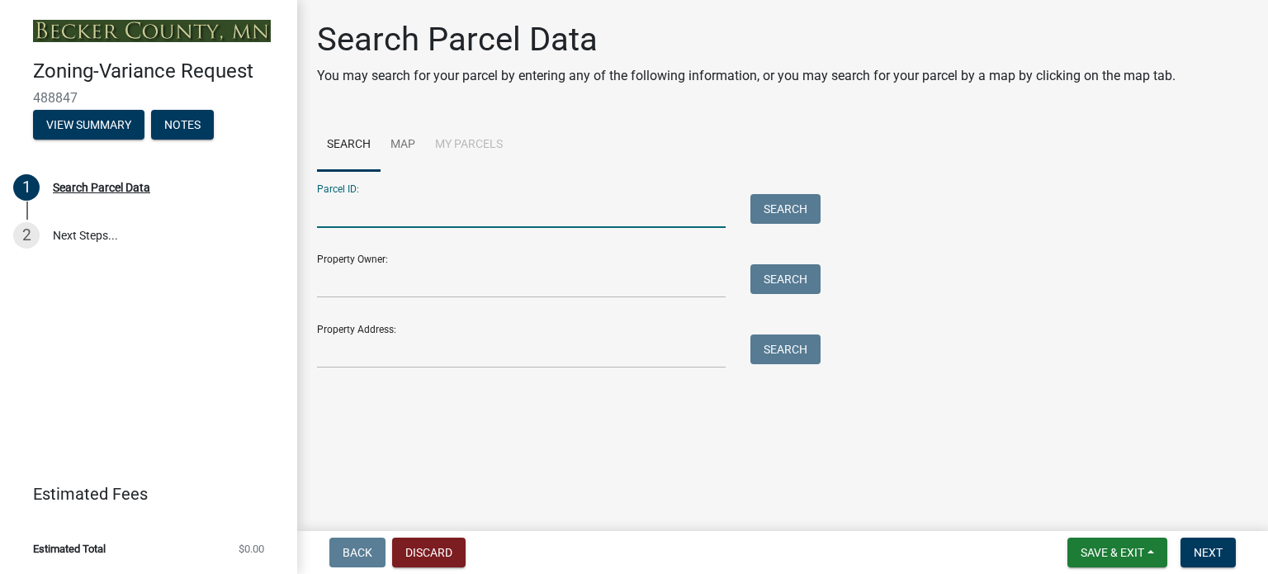
click at [340, 213] on input "Parcel ID:" at bounding box center [521, 211] width 409 height 34
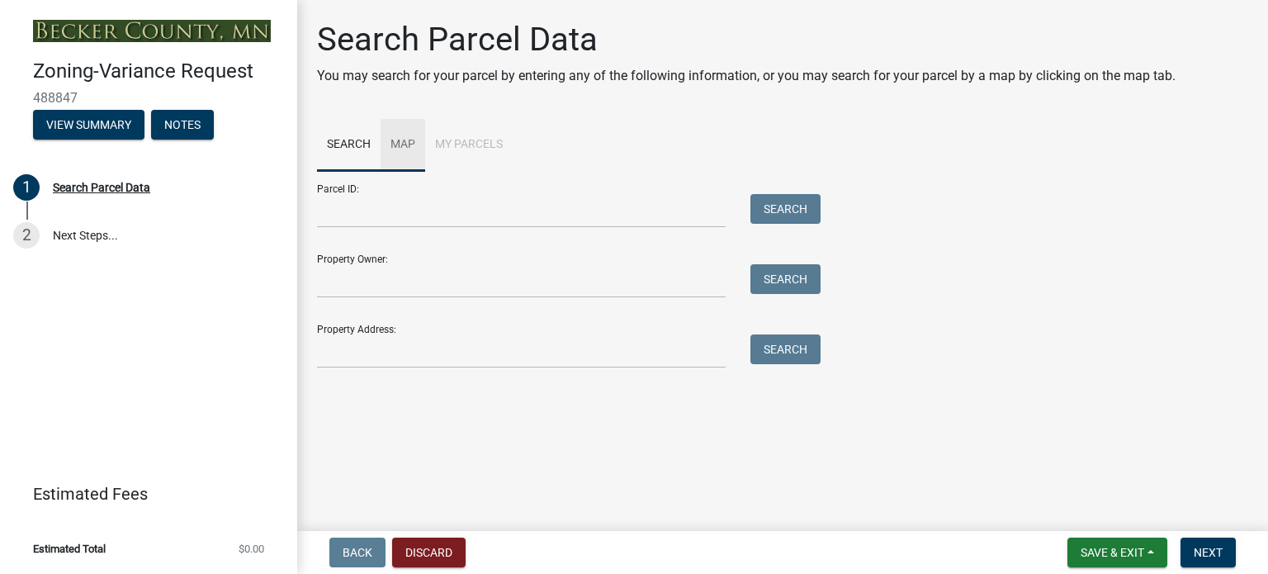
click at [401, 142] on link "Map" at bounding box center [403, 145] width 45 height 53
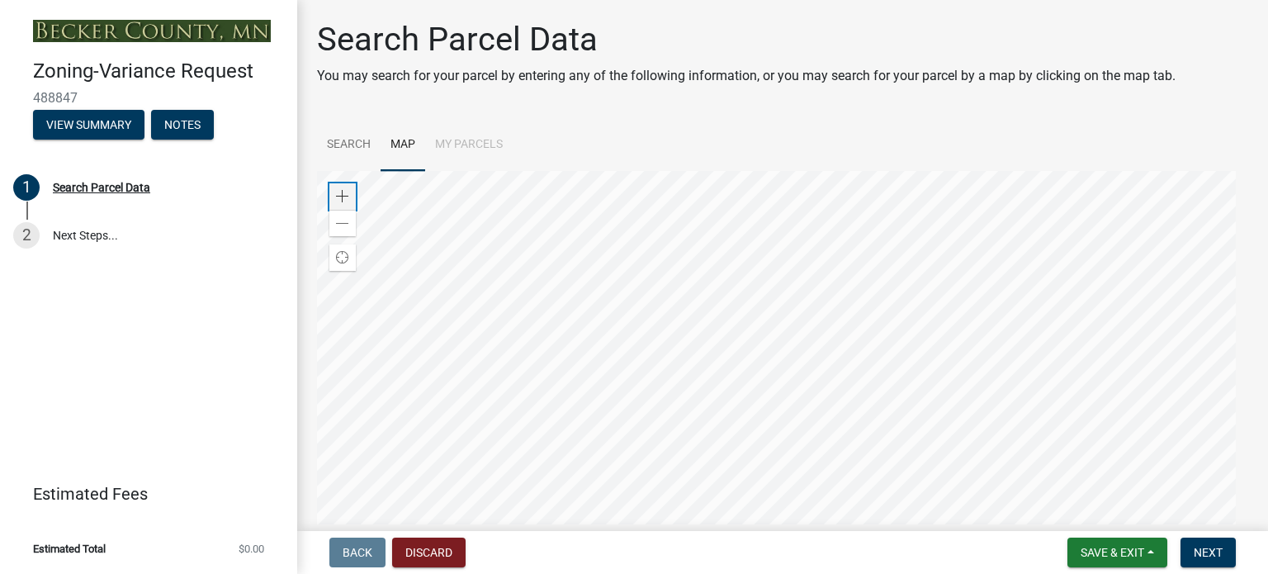
click at [337, 191] on span at bounding box center [342, 196] width 13 height 13
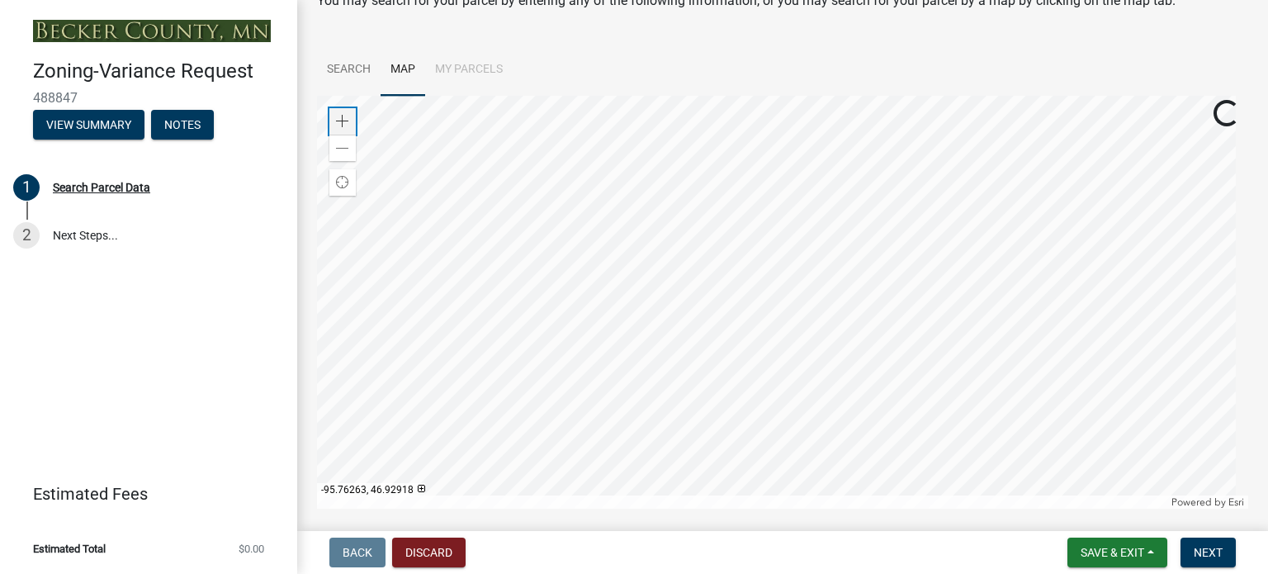
scroll to position [124, 0]
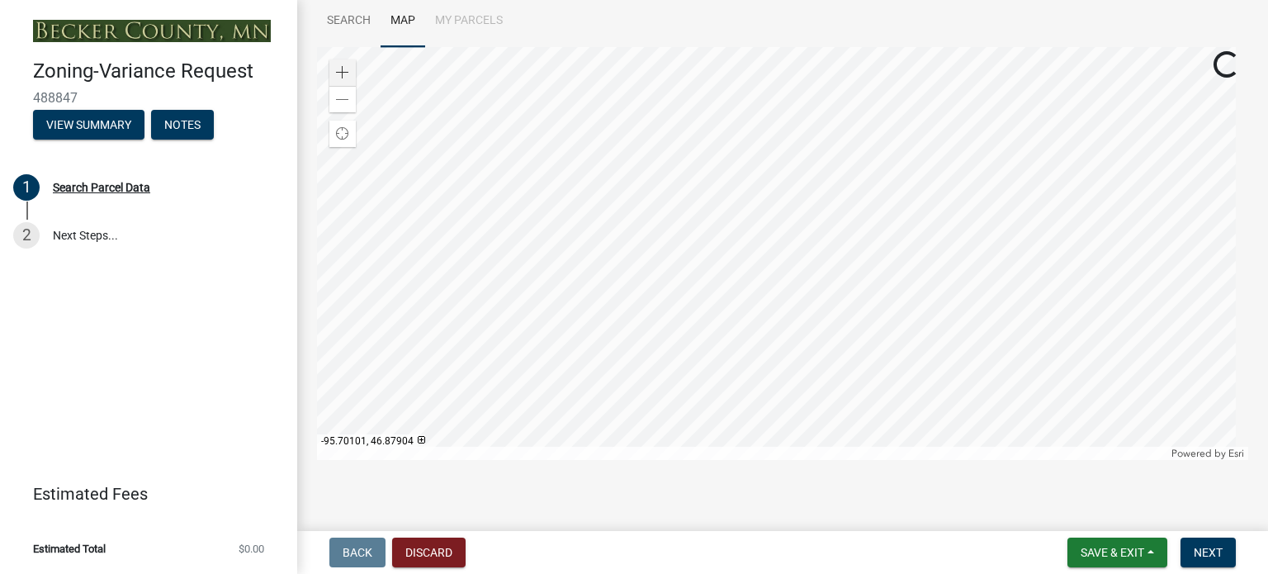
click at [750, 399] on div at bounding box center [782, 253] width 931 height 413
click at [688, 359] on div at bounding box center [782, 253] width 931 height 413
click at [677, 340] on div at bounding box center [782, 253] width 931 height 413
click at [686, 103] on div at bounding box center [782, 253] width 931 height 413
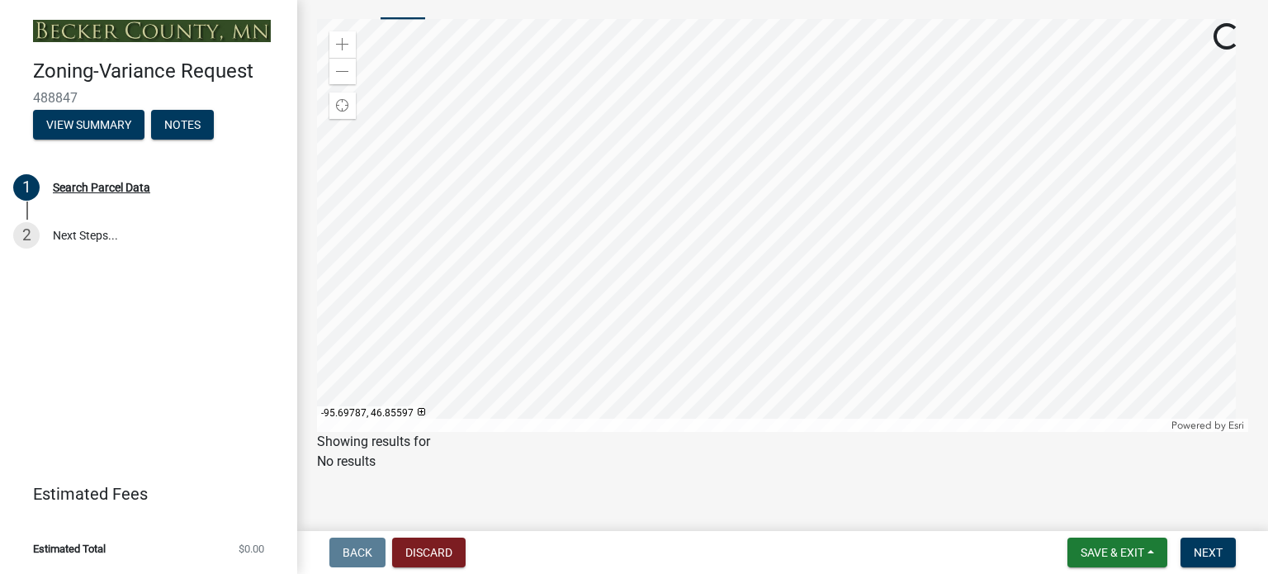
scroll to position [163, 0]
click at [768, 141] on div at bounding box center [782, 213] width 931 height 413
click at [670, 183] on div at bounding box center [782, 213] width 931 height 413
click at [668, 250] on div at bounding box center [782, 213] width 931 height 413
click at [648, 86] on div at bounding box center [782, 213] width 931 height 413
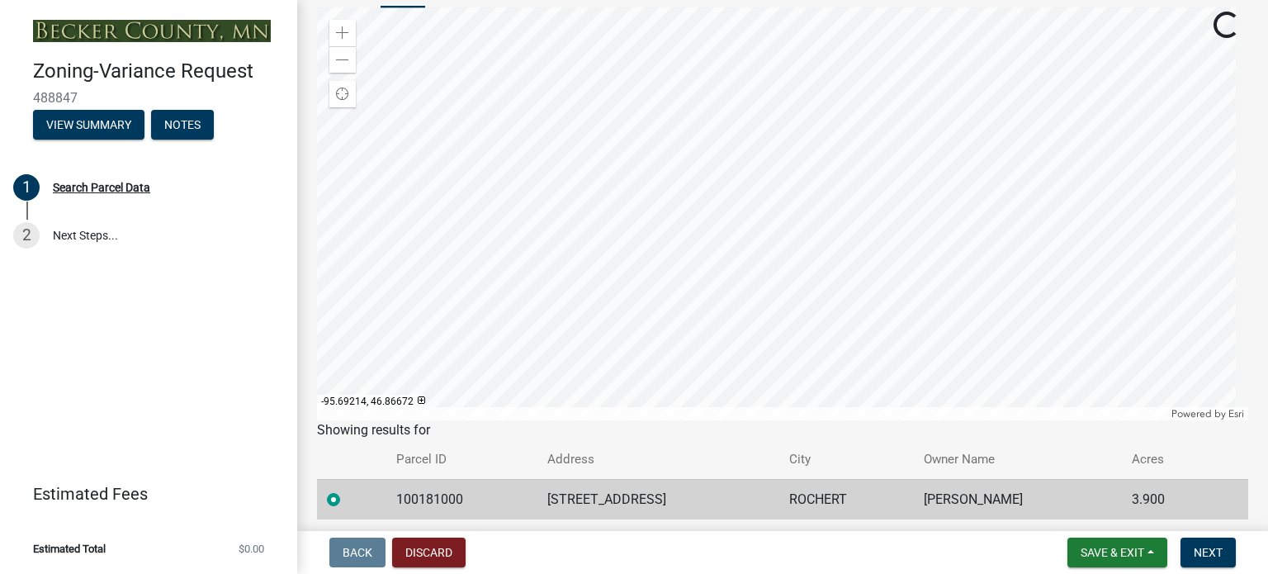
click at [601, 110] on div at bounding box center [782, 213] width 931 height 413
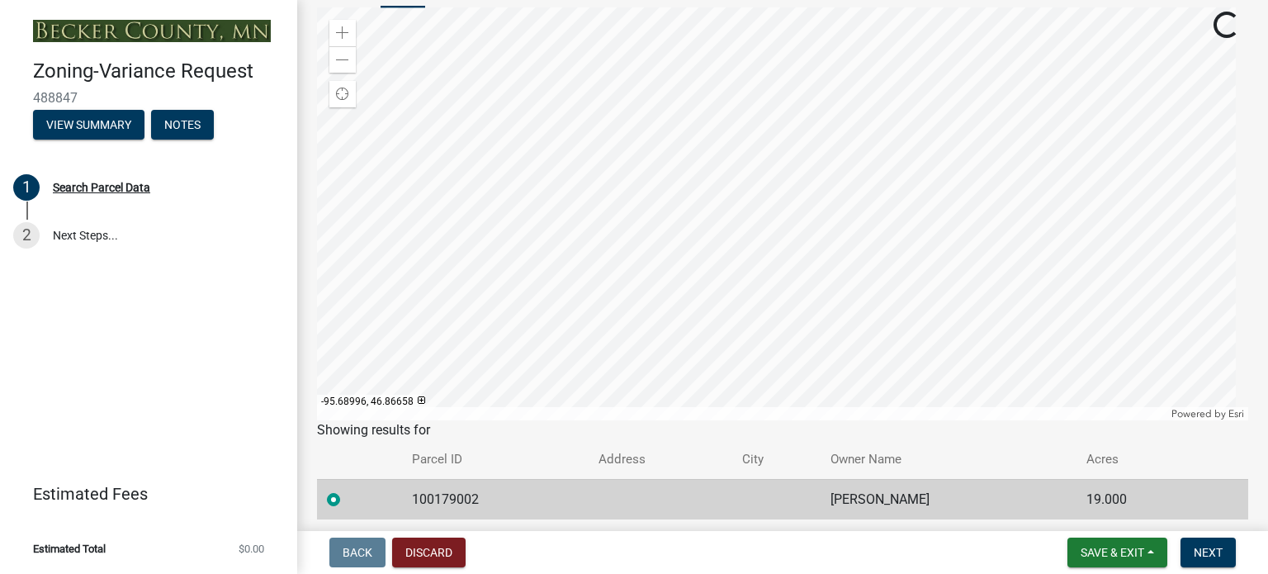
click at [735, 258] on div at bounding box center [782, 213] width 931 height 413
click at [795, 128] on div at bounding box center [782, 213] width 931 height 413
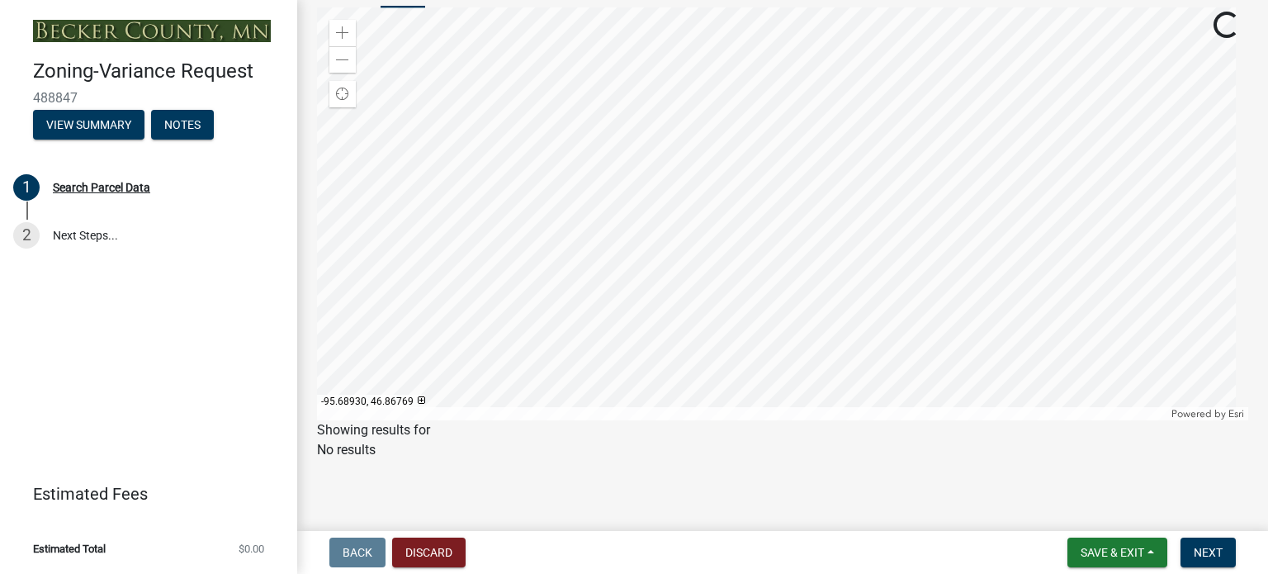
click at [754, 204] on div at bounding box center [782, 213] width 931 height 413
drag, startPoint x: 1143, startPoint y: 545, endPoint x: 1095, endPoint y: 508, distance: 60.6
click at [1130, 534] on nav "Back Discard Save & Exit Save Save & Exit Next" at bounding box center [782, 552] width 971 height 43
click at [1215, 556] on span "Next" at bounding box center [1208, 552] width 29 height 13
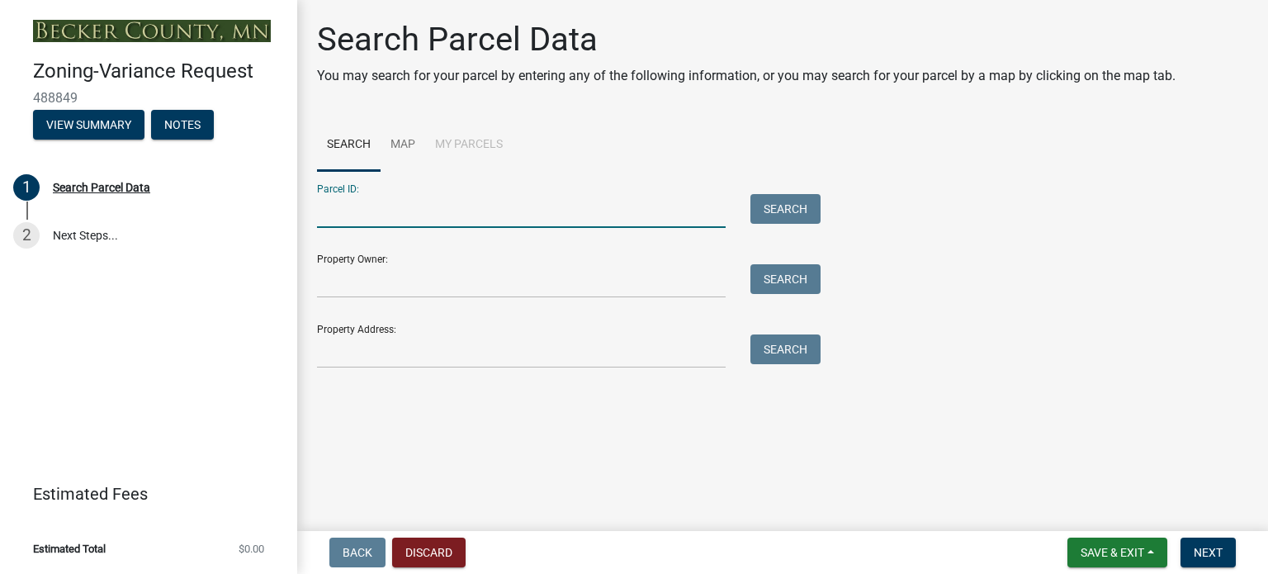
click at [326, 215] on input "Parcel ID:" at bounding box center [521, 211] width 409 height 34
type input "100608000"
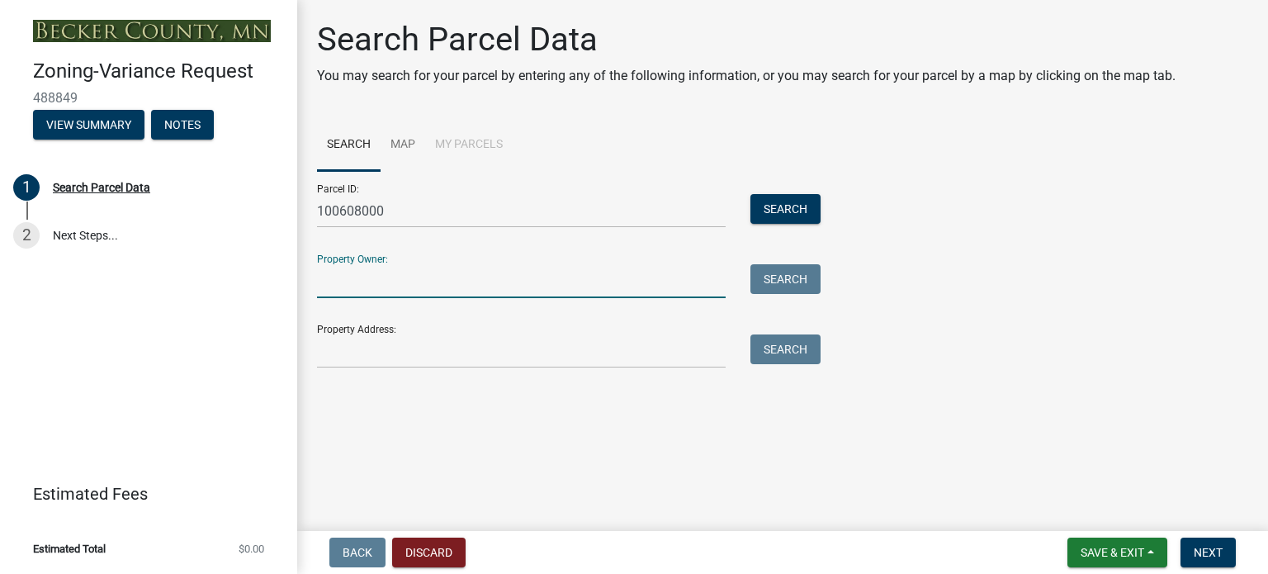
click at [360, 272] on input "Property Owner:" at bounding box center [521, 281] width 409 height 34
type input "[PERSON_NAME] and [PERSON_NAME]"
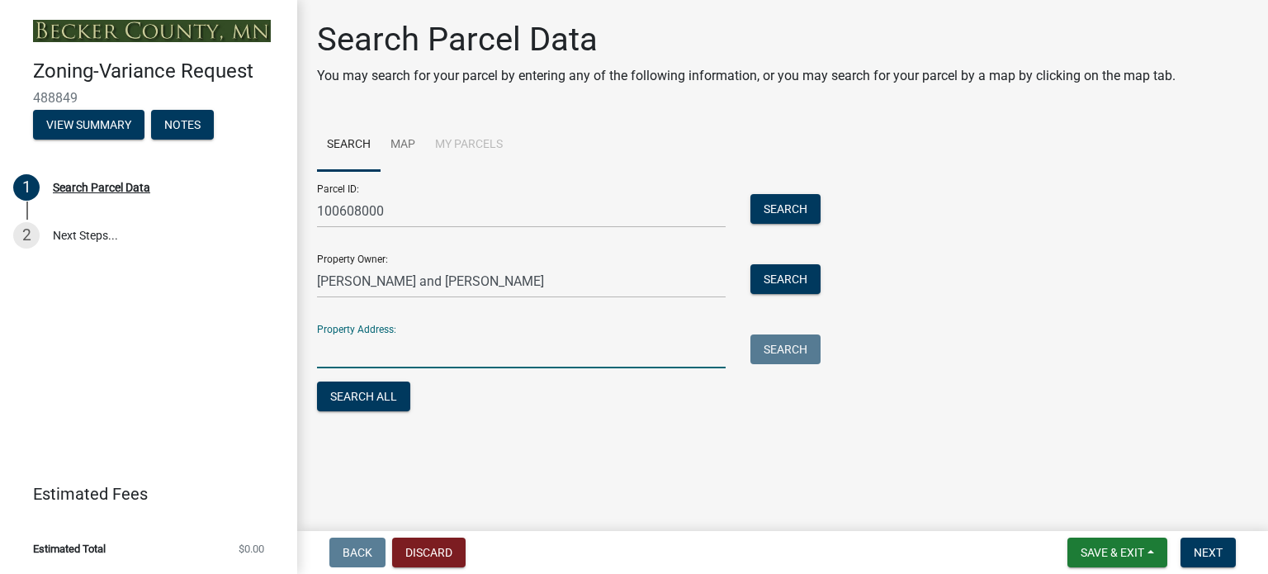
click at [386, 349] on input "Property Address:" at bounding box center [521, 351] width 409 height 34
type input "[STREET_ADDRESS]"
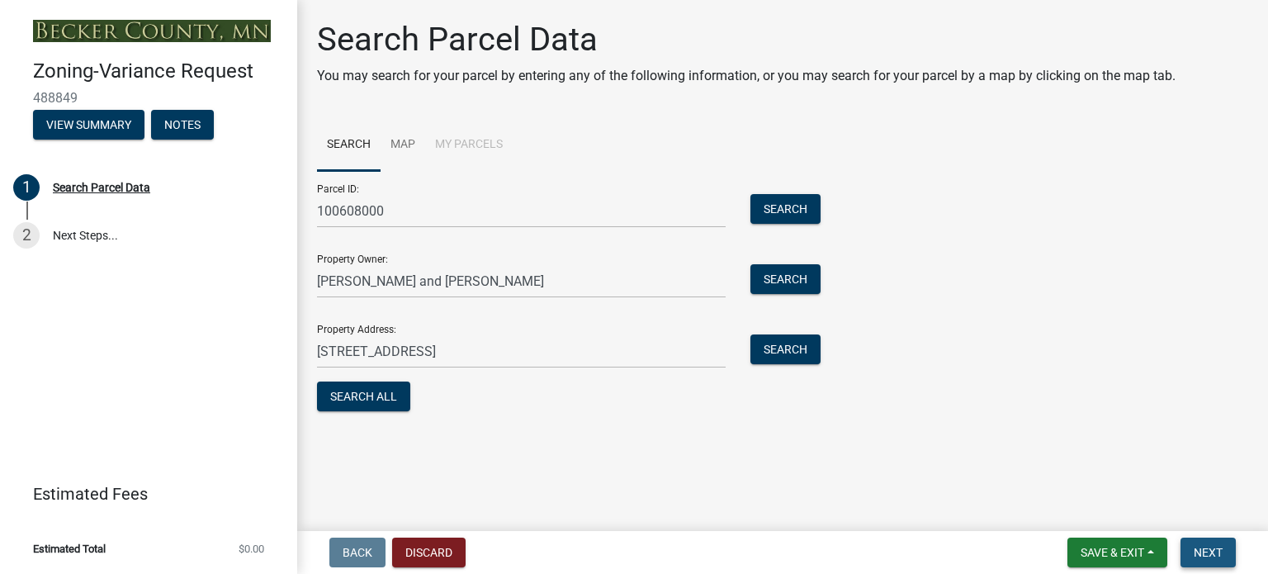
click at [1205, 549] on span "Next" at bounding box center [1208, 552] width 29 height 13
click at [83, 238] on link "2 Next Steps..." at bounding box center [148, 235] width 297 height 48
